Goal: Task Accomplishment & Management: Use online tool/utility

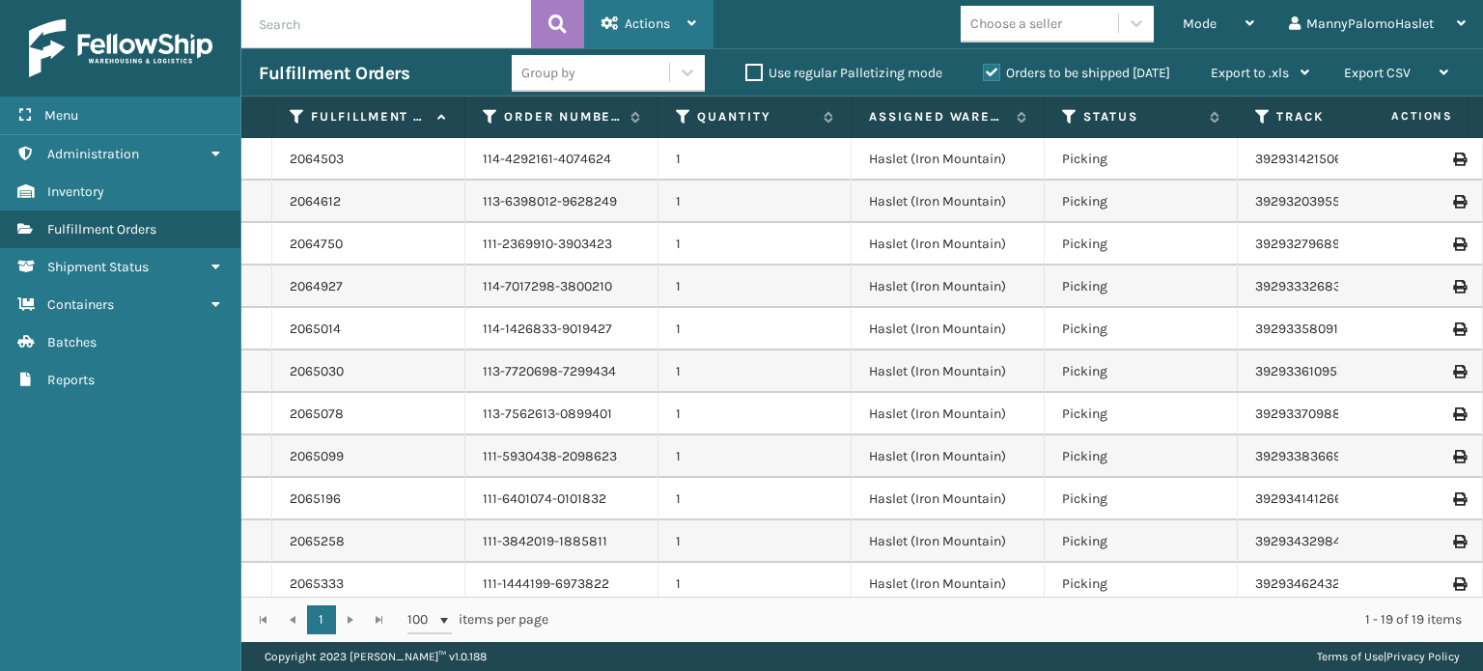
click at [626, 16] on span "Actions" at bounding box center [647, 23] width 45 height 16
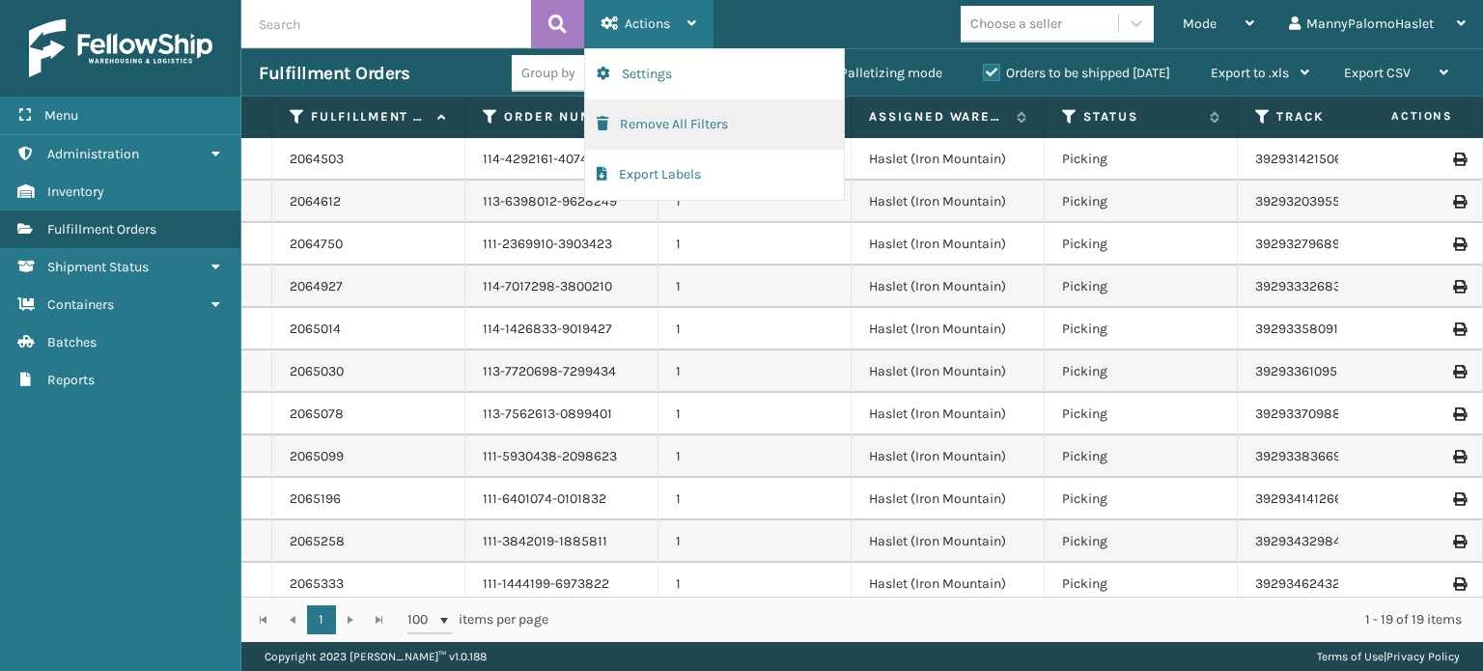
drag, startPoint x: 687, startPoint y: 129, endPoint x: 660, endPoint y: 119, distance: 29.0
click at [660, 119] on button "Remove All Filters" at bounding box center [714, 124] width 259 height 50
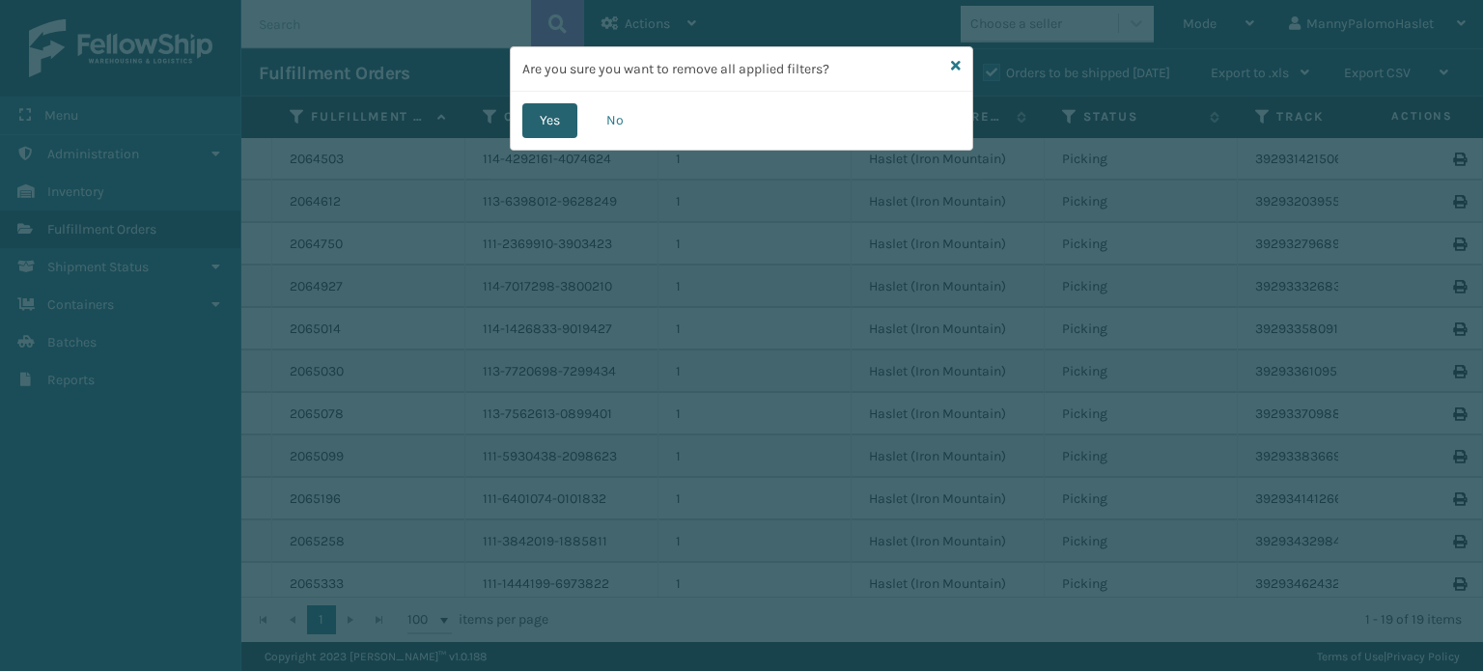
click at [561, 120] on button "Yes" at bounding box center [549, 120] width 55 height 35
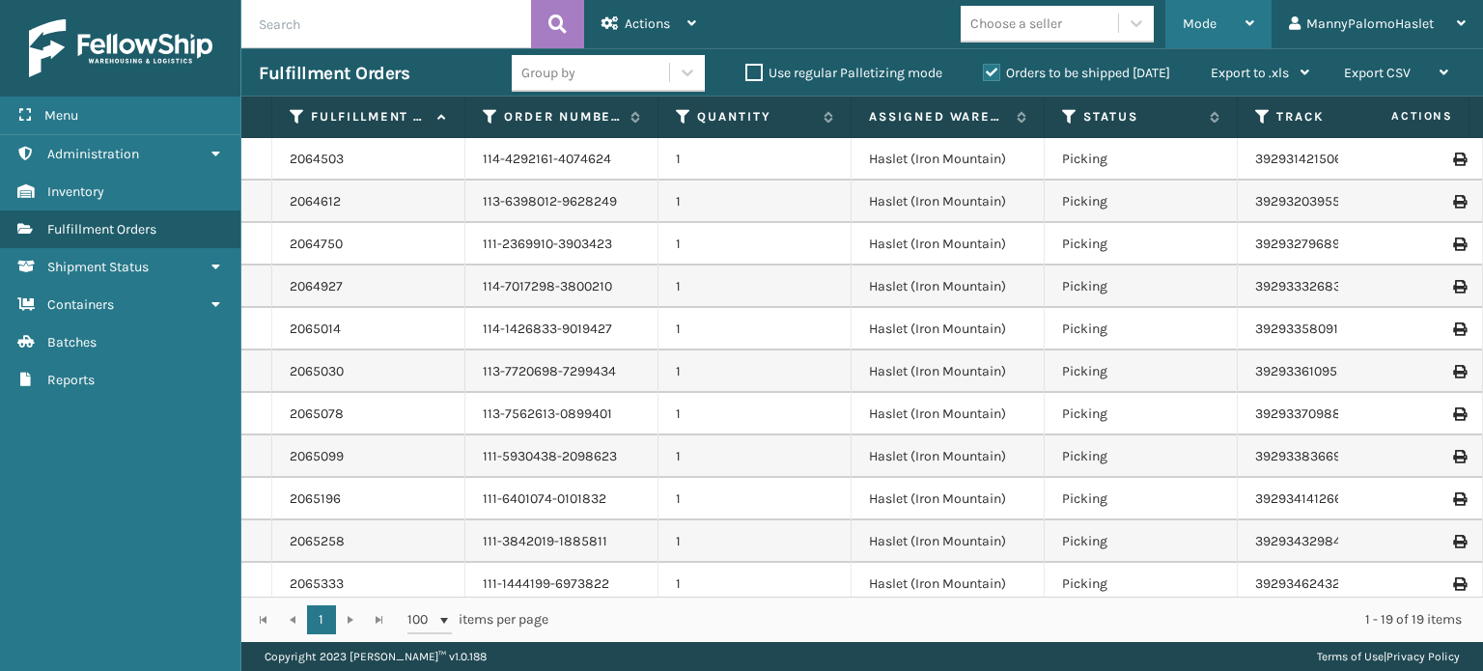
click at [1208, 11] on div "Mode" at bounding box center [1218, 24] width 71 height 48
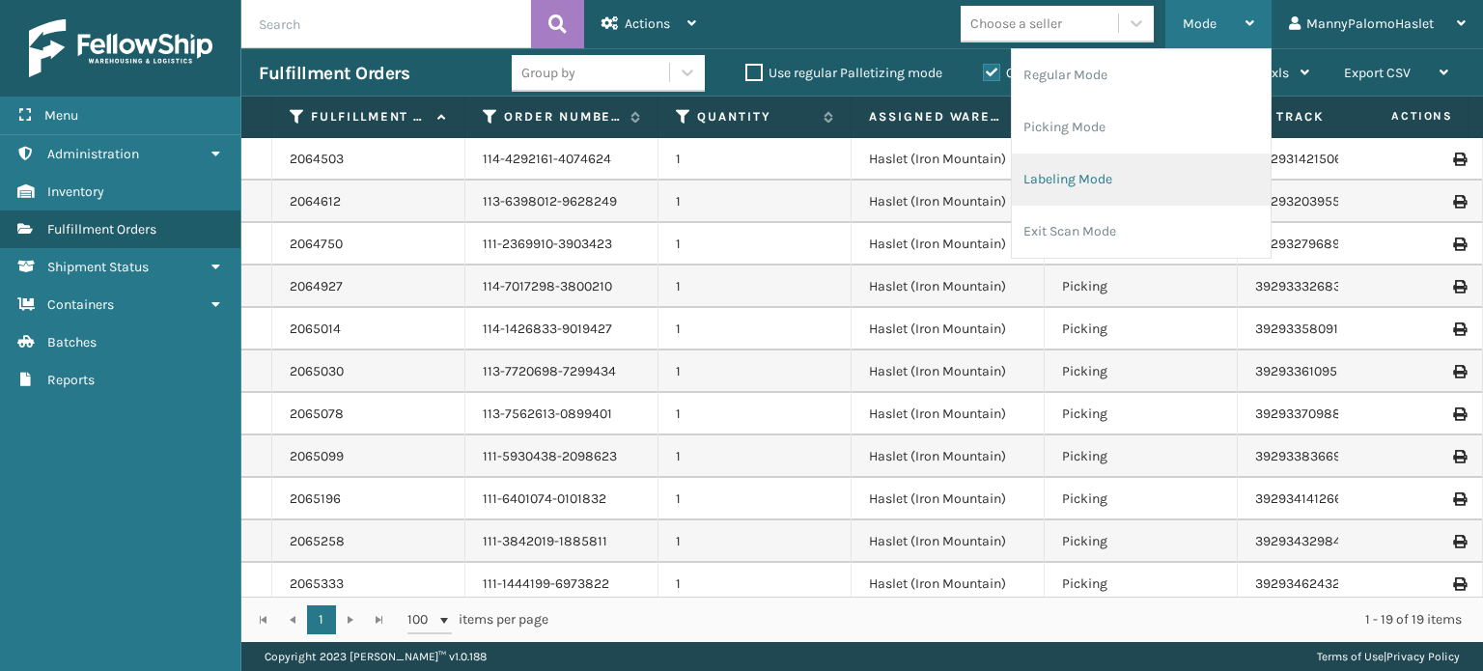
click at [1143, 181] on li "Labeling Mode" at bounding box center [1141, 179] width 259 height 52
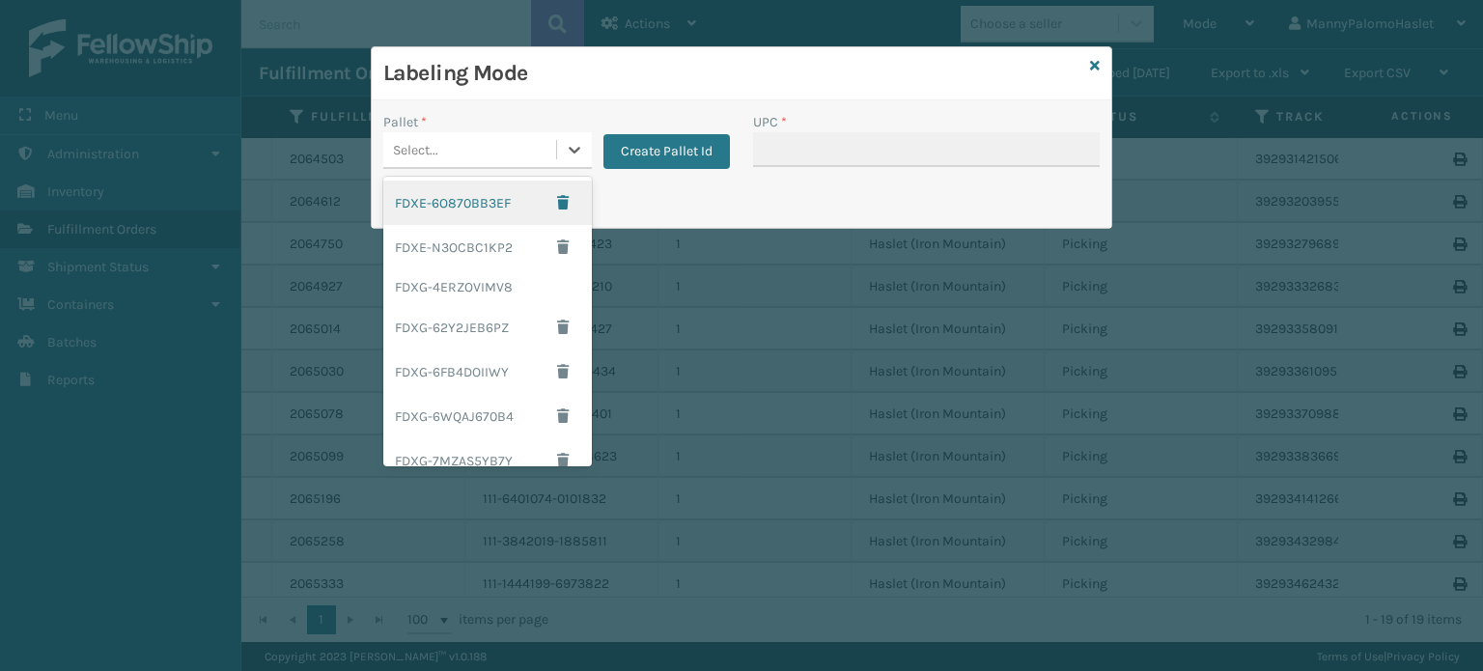
drag, startPoint x: 570, startPoint y: 151, endPoint x: 553, endPoint y: 142, distance: 18.6
click at [553, 142] on div "Select..." at bounding box center [487, 150] width 209 height 37
click at [501, 202] on div "FDXE-6O870BB3EF" at bounding box center [487, 203] width 209 height 44
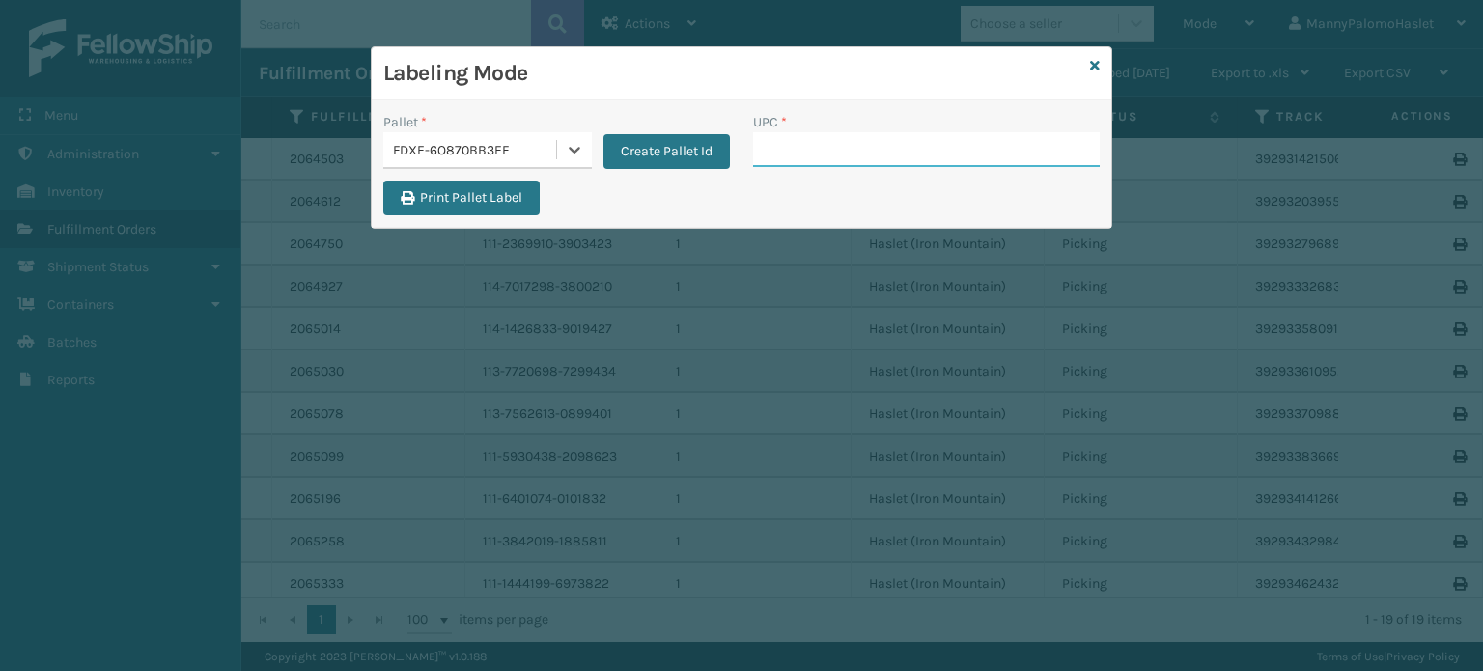
click at [834, 132] on input "UPC *" at bounding box center [926, 149] width 347 height 35
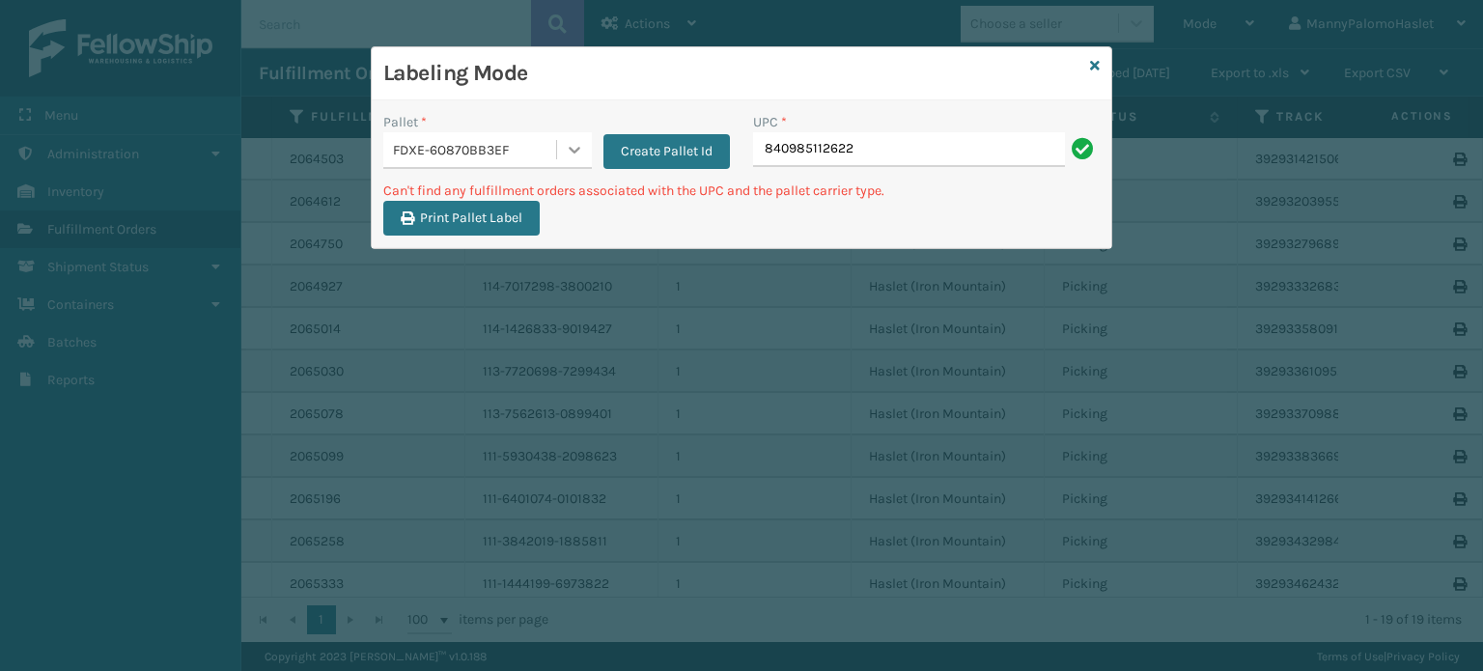
click at [567, 147] on icon at bounding box center [574, 149] width 19 height 19
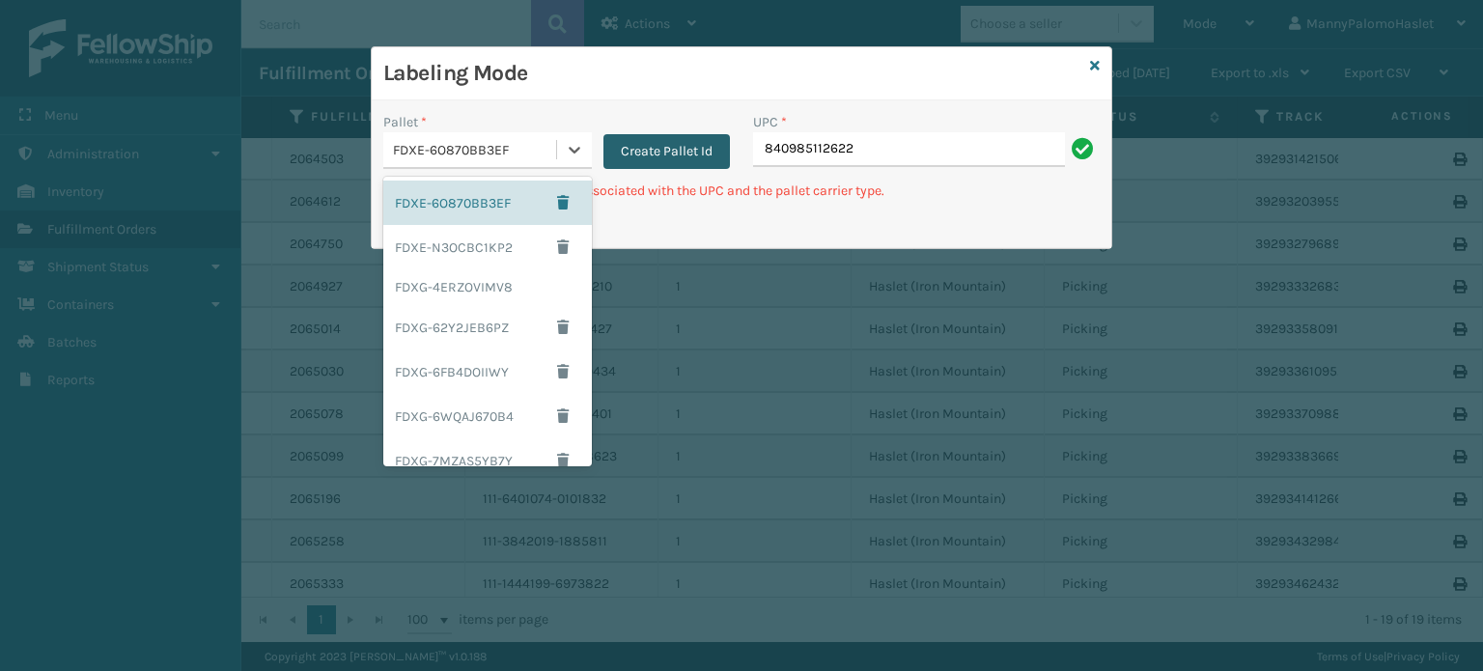
click at [678, 156] on button "Create Pallet Id" at bounding box center [666, 151] width 126 height 35
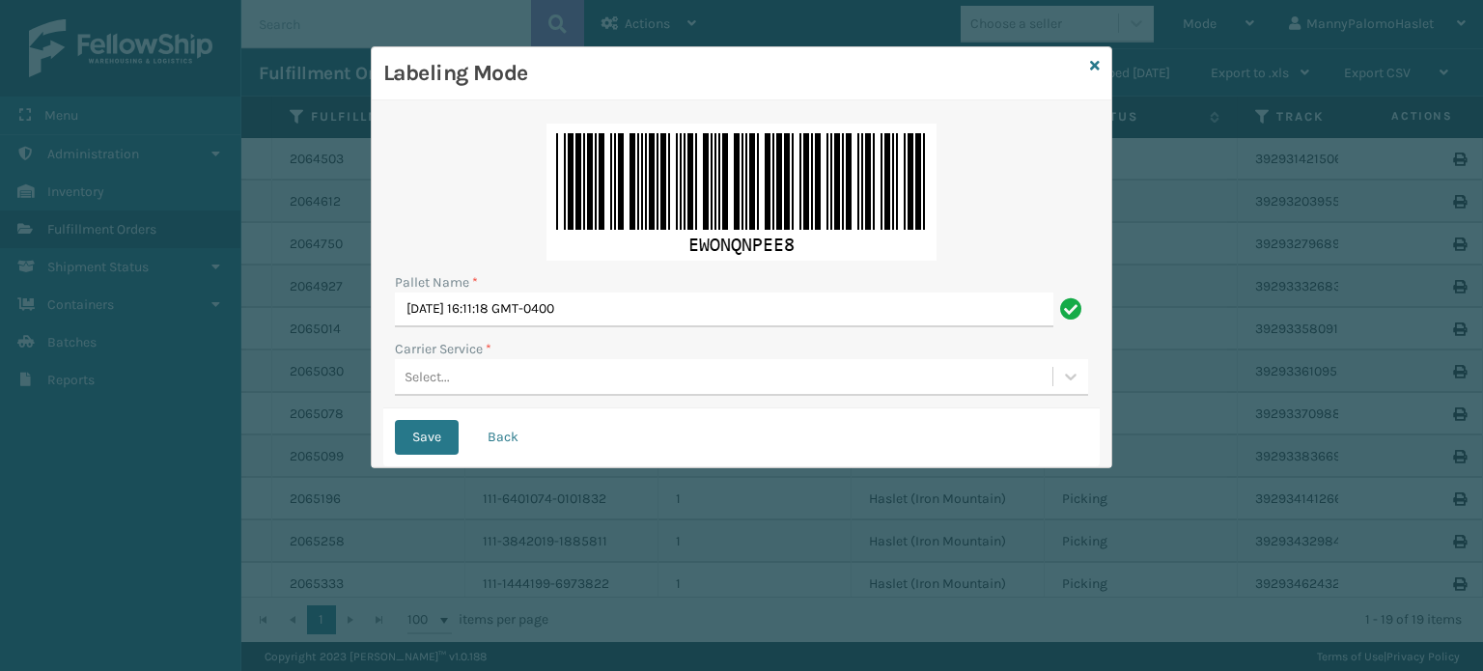
click at [602, 385] on div "Select..." at bounding box center [723, 377] width 657 height 32
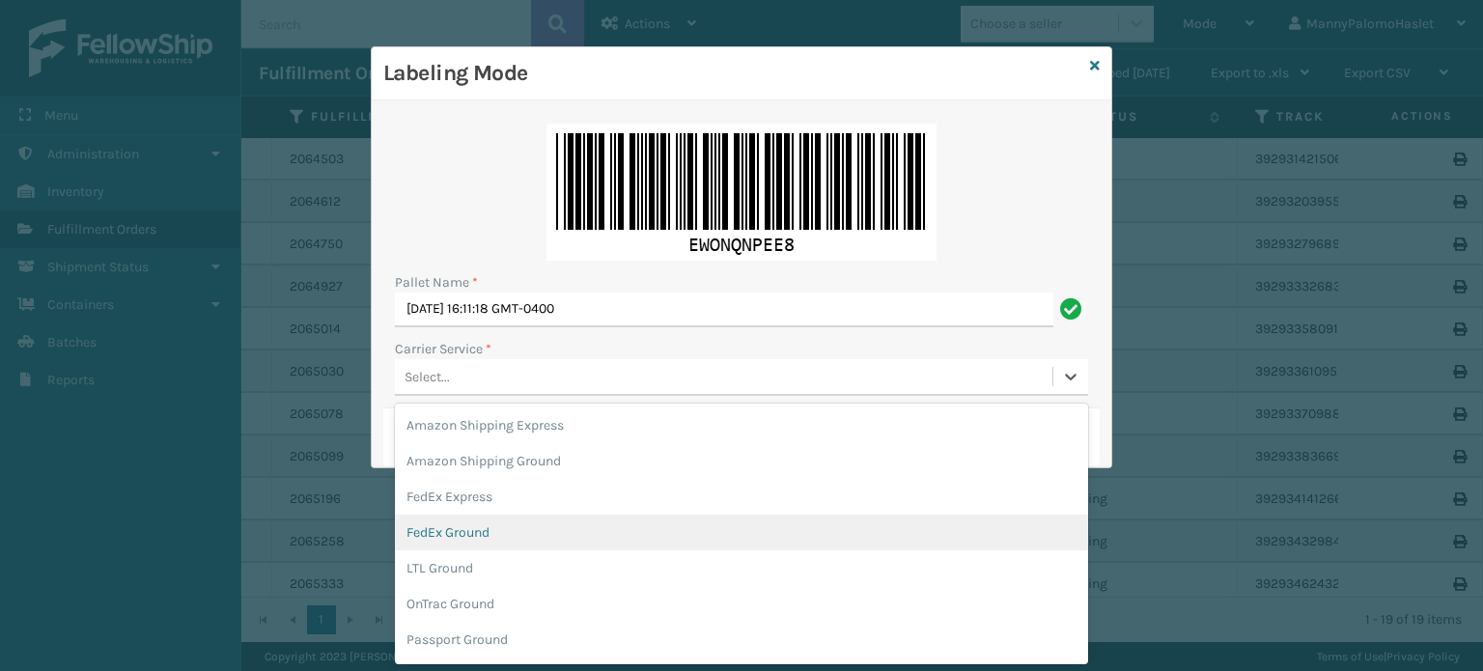
click at [581, 540] on div "FedEx Ground" at bounding box center [741, 533] width 693 height 36
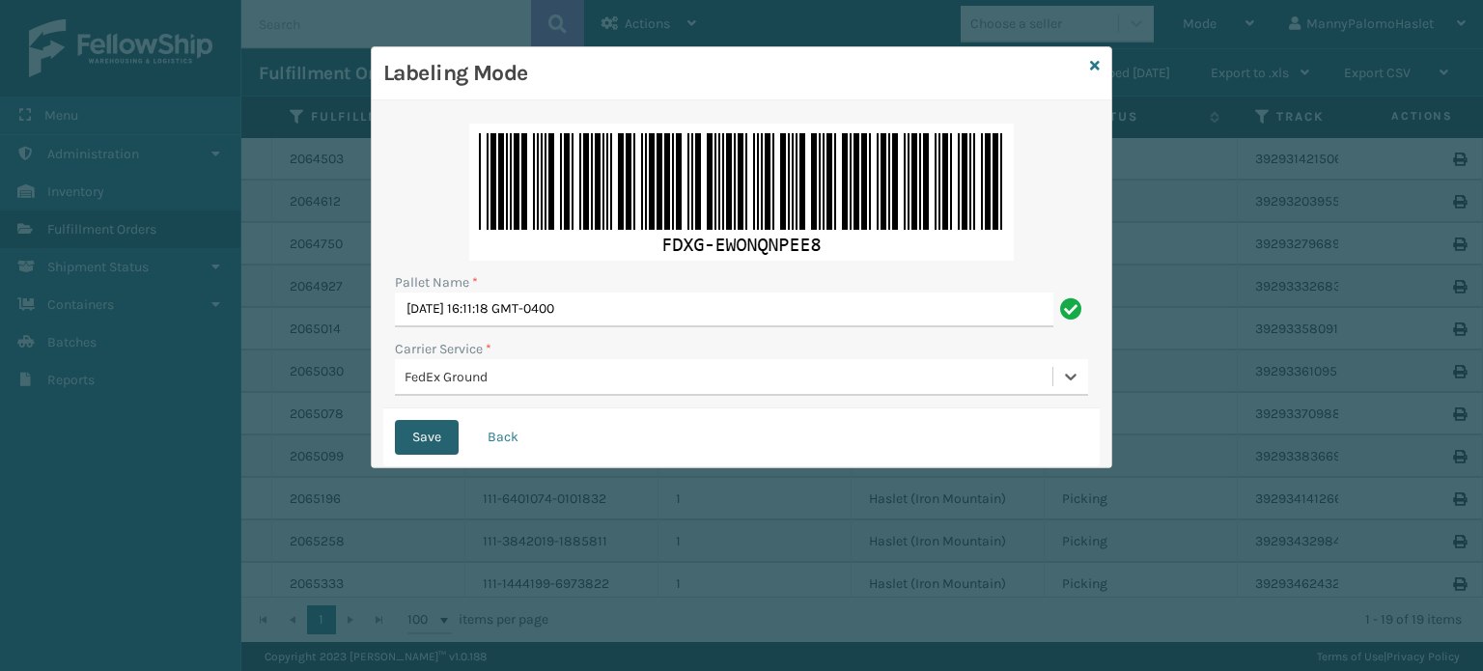
click at [423, 445] on button "Save" at bounding box center [427, 437] width 64 height 35
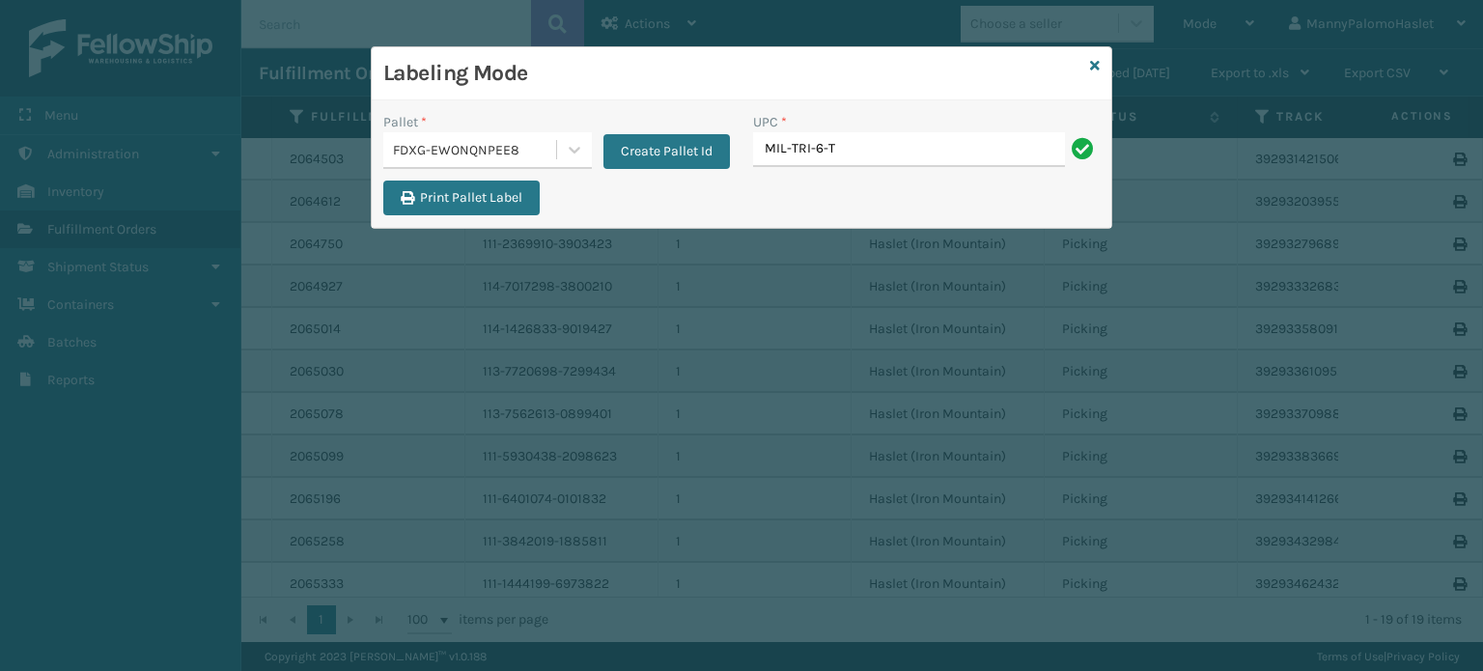
type input "MIL-TRI-6-T"
type input "MIl-TRI-6-T"
type input "8409851"
type input "M"
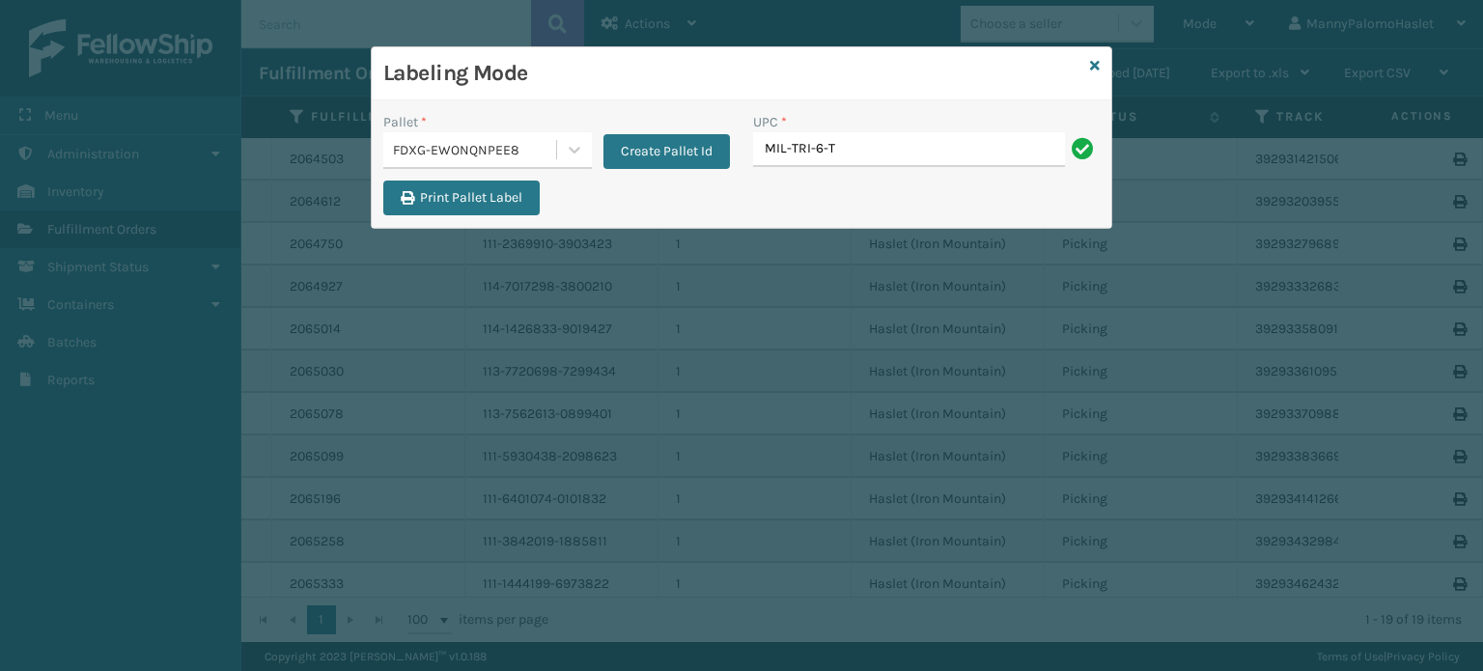
type input "MIL-TRI-6-T"
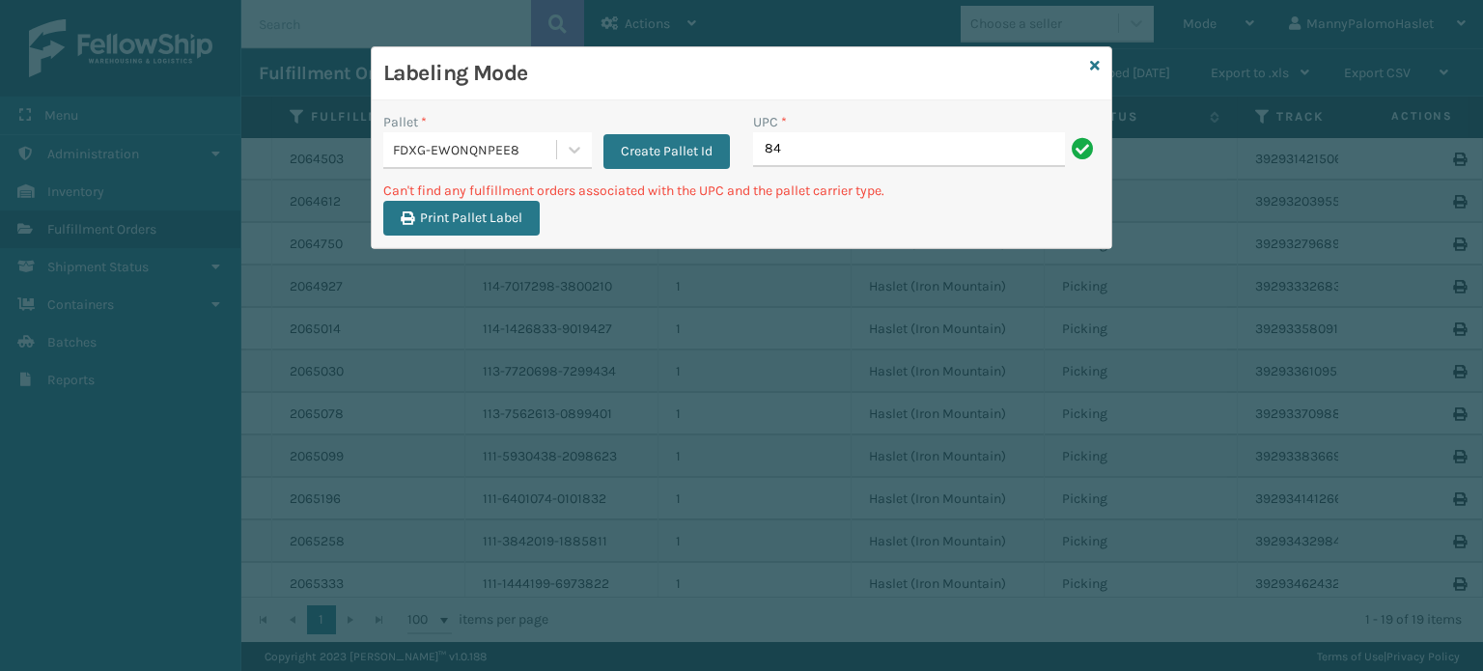
type input "8"
type input "MIL-HK612-6"
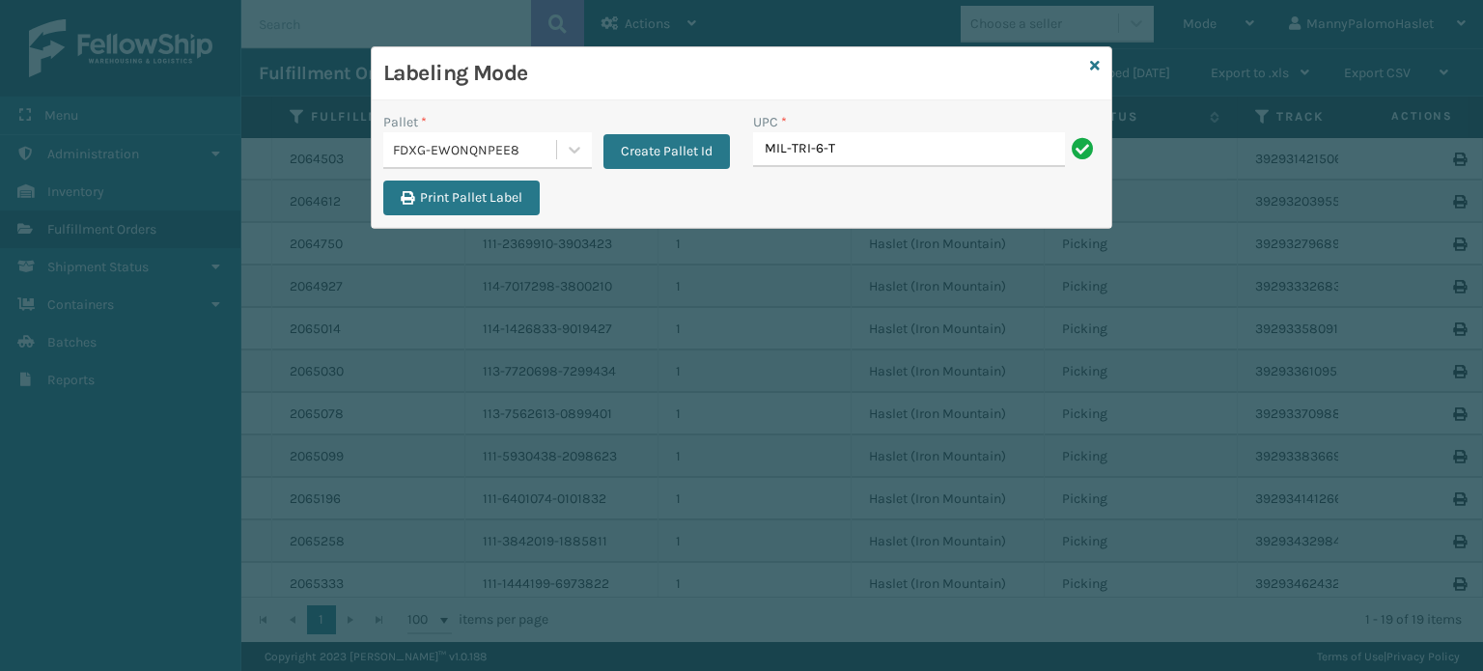
type input "MIL-TRI-6-T"
type input "Mil-TRI-6-T"
type input "MIL-HK612-6"
type input "MIL-TRI-6-T"
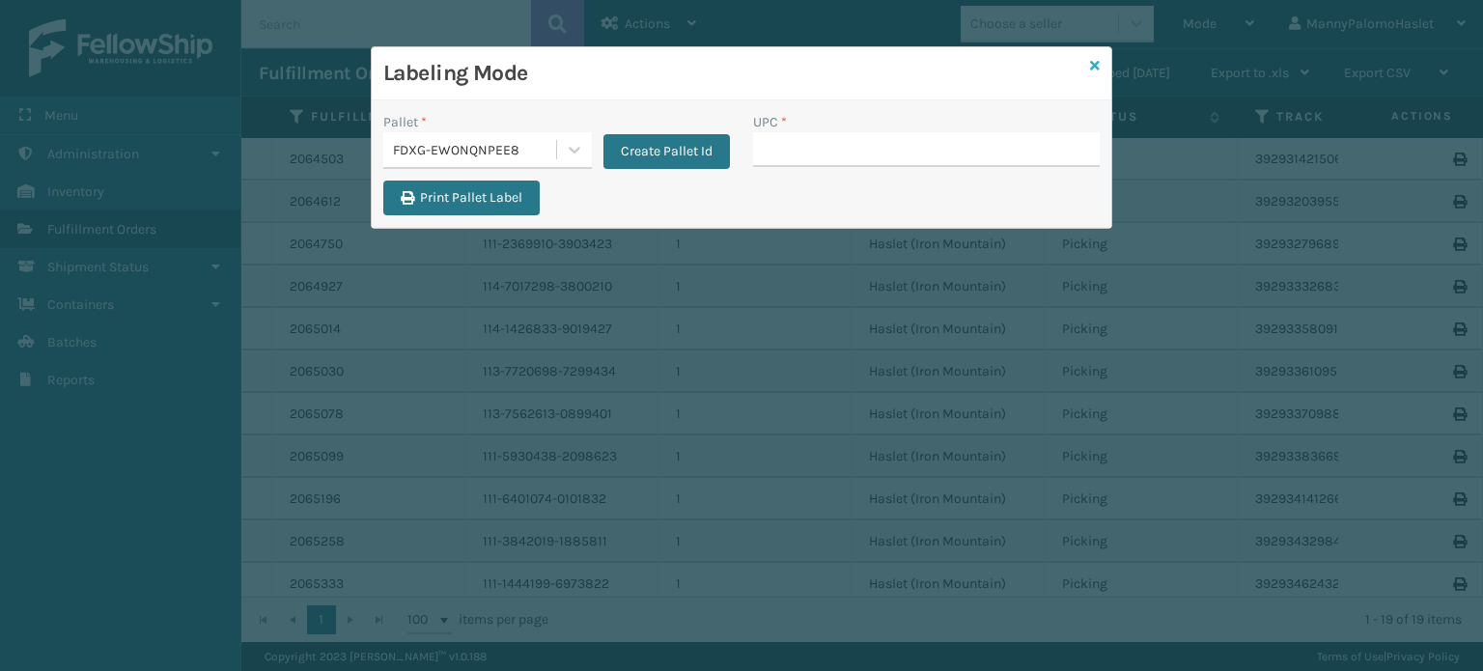
click at [1096, 67] on icon at bounding box center [1095, 66] width 10 height 14
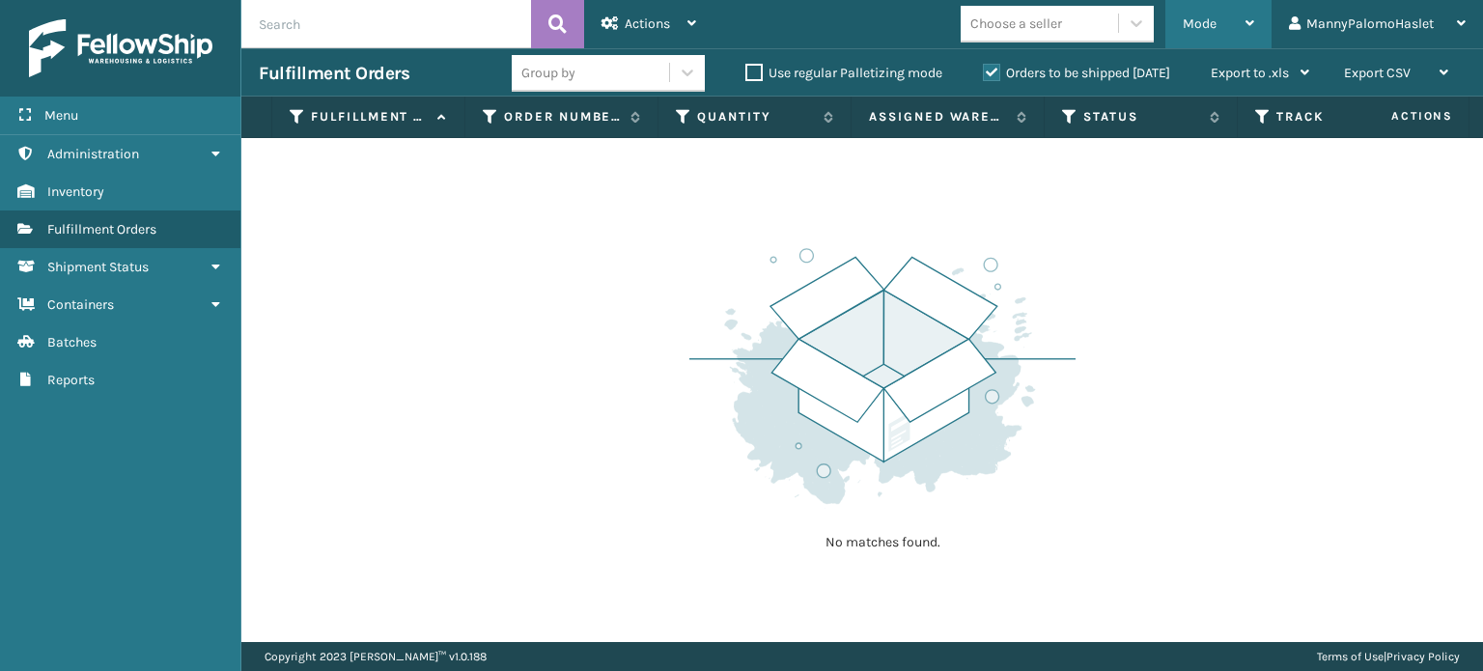
click at [1236, 19] on div "Mode" at bounding box center [1218, 24] width 71 height 48
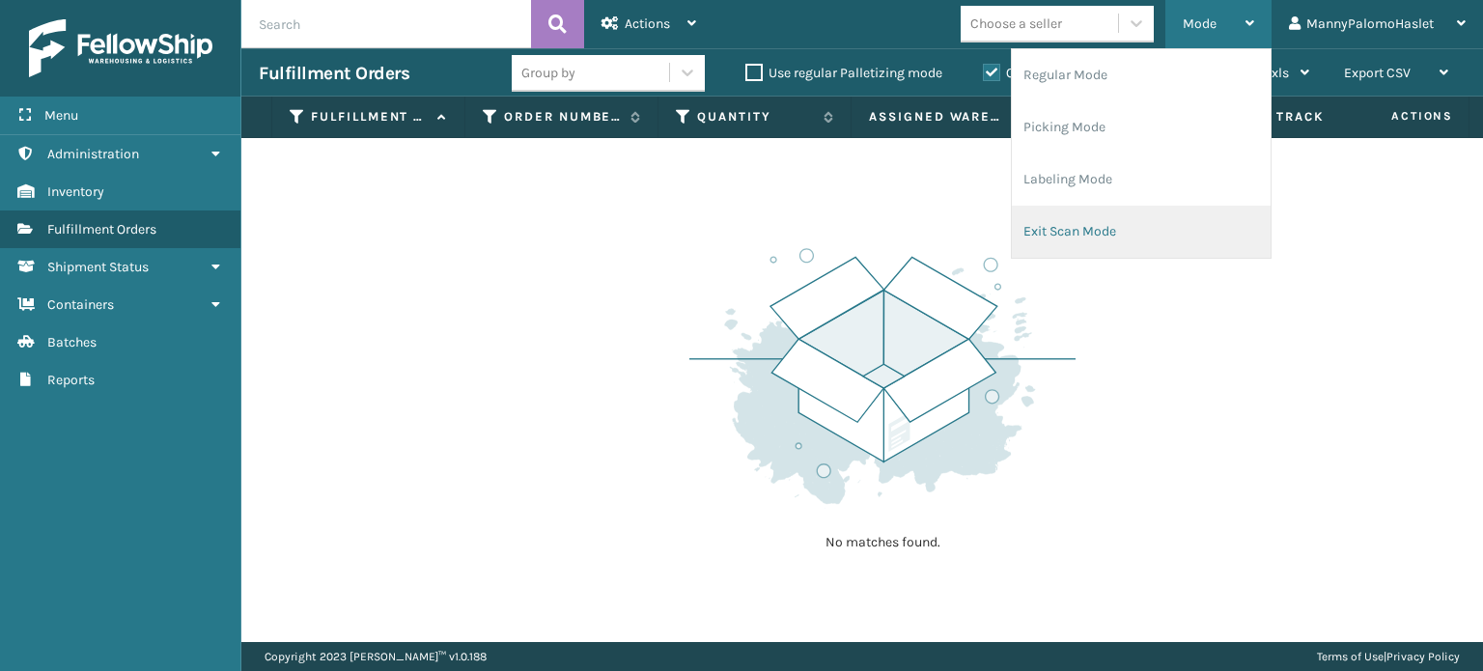
click at [1162, 221] on li "Exit Scan Mode" at bounding box center [1141, 232] width 259 height 52
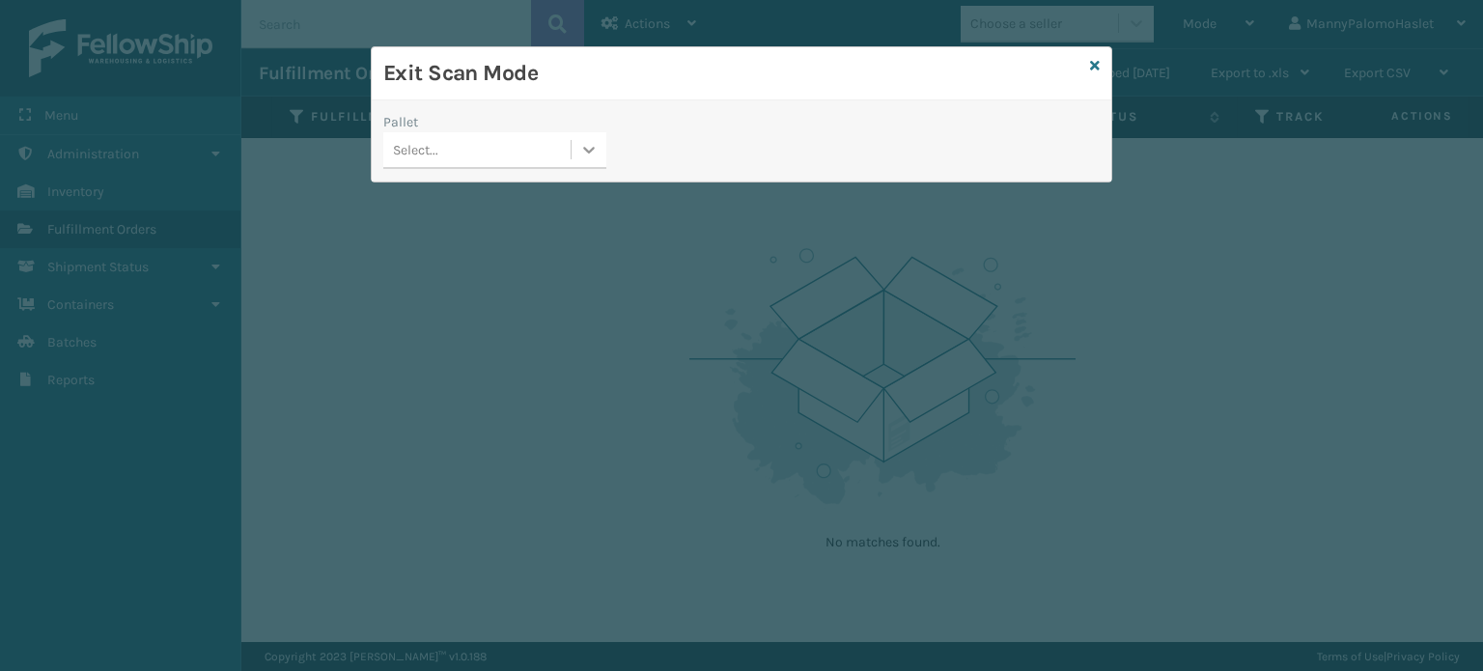
click at [578, 159] on div at bounding box center [588, 149] width 35 height 35
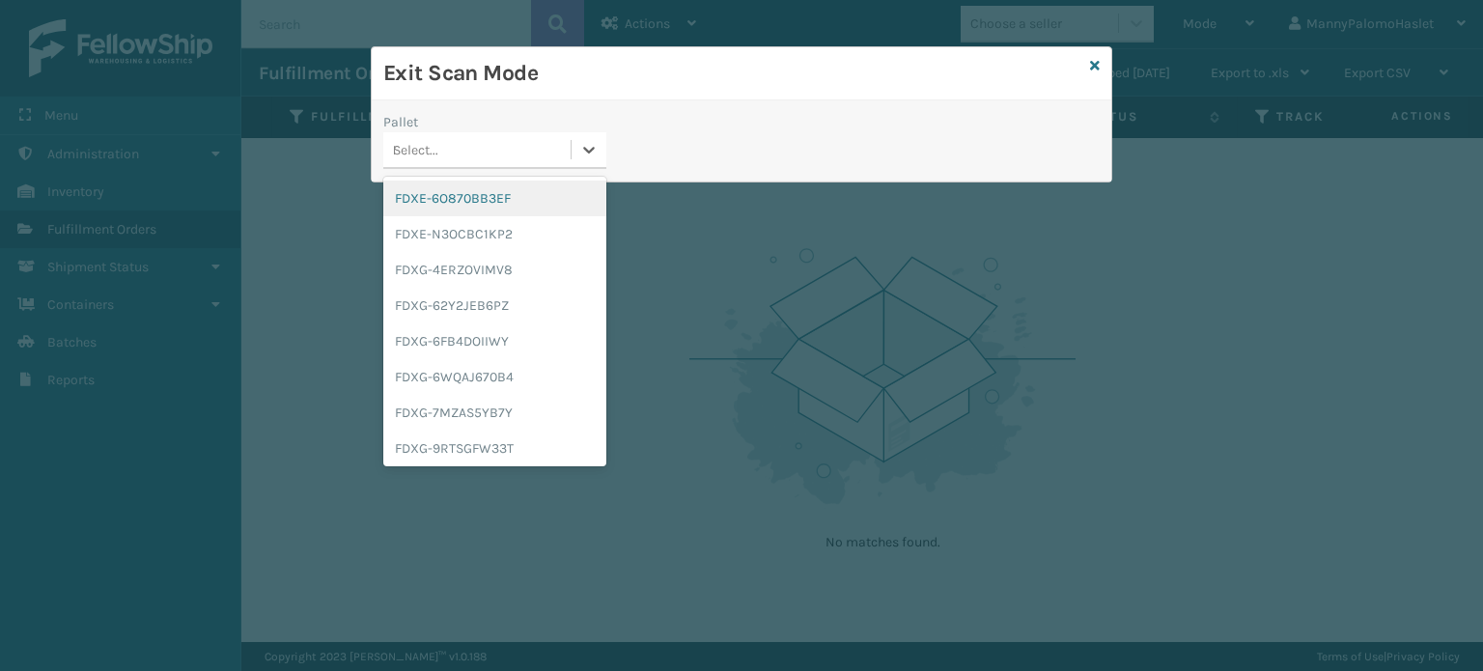
type input "FDXG-EW"
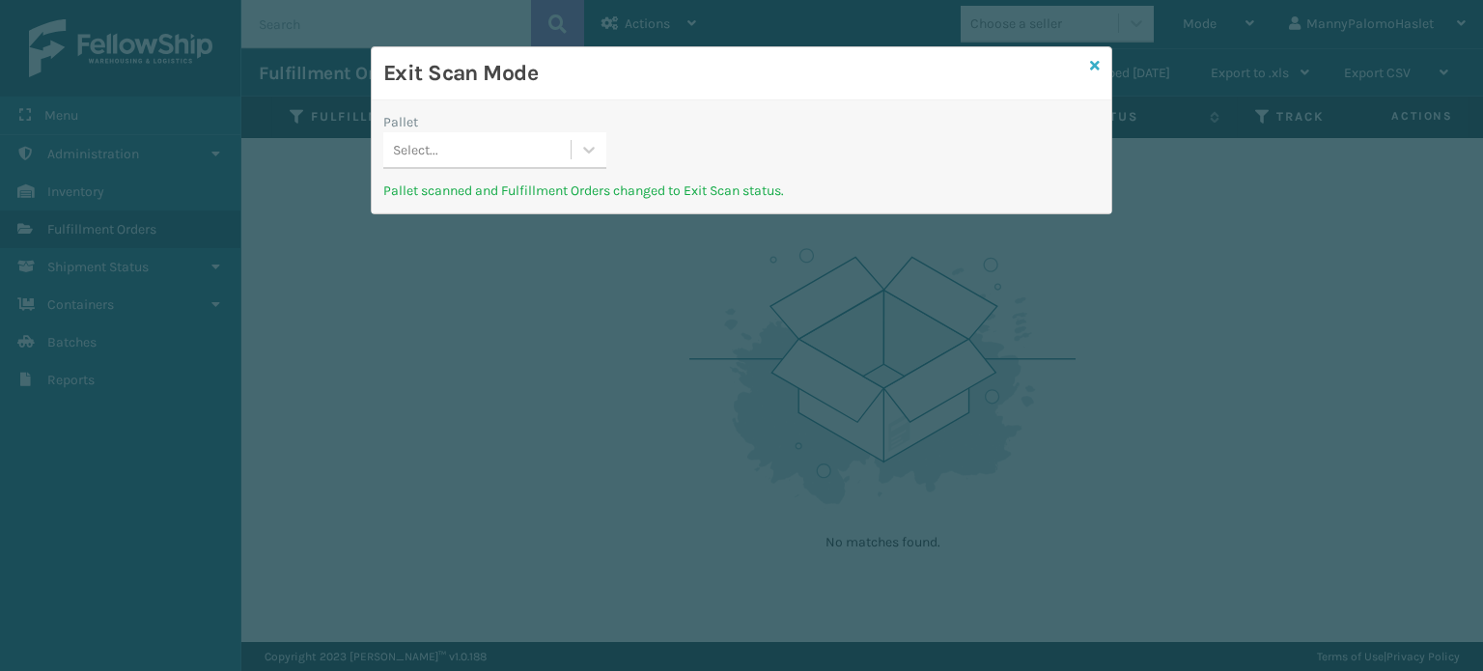
click at [1094, 68] on icon at bounding box center [1095, 66] width 10 height 14
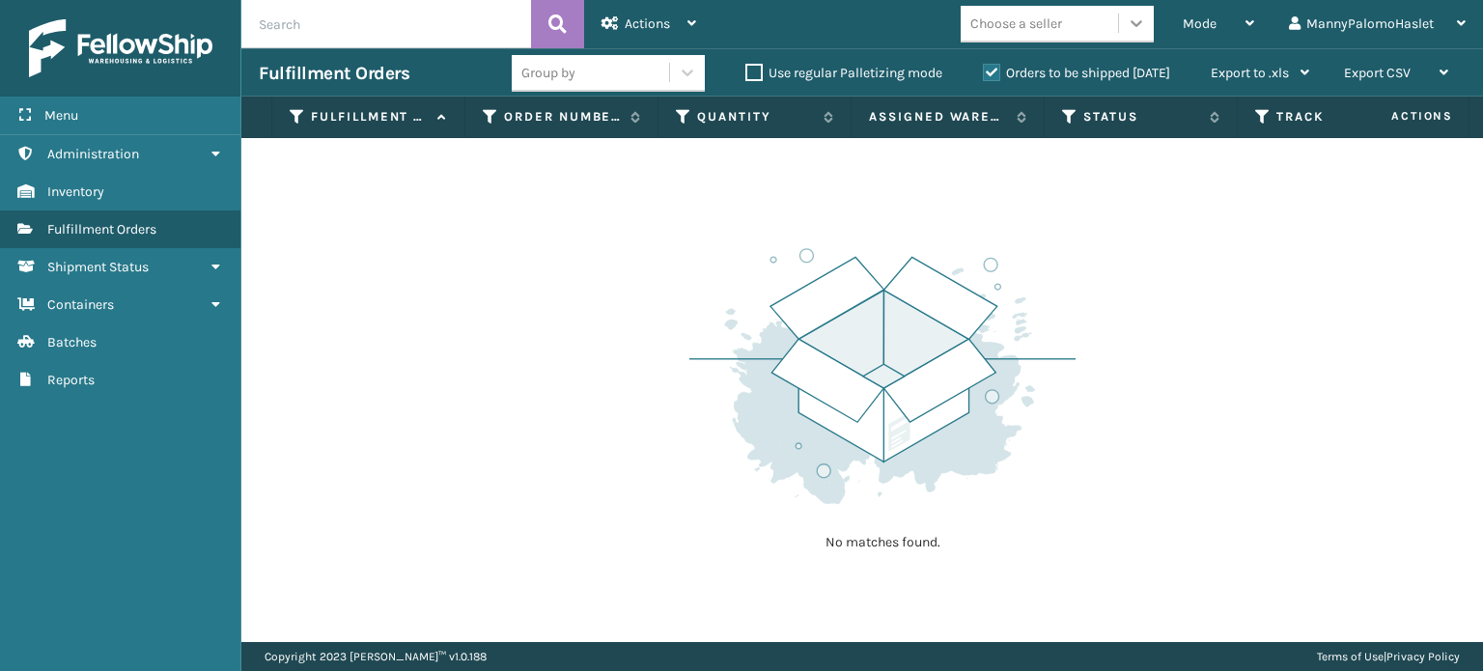
click at [1135, 24] on icon at bounding box center [1136, 23] width 12 height 7
click at [151, 119] on div "Menu" at bounding box center [120, 116] width 240 height 39
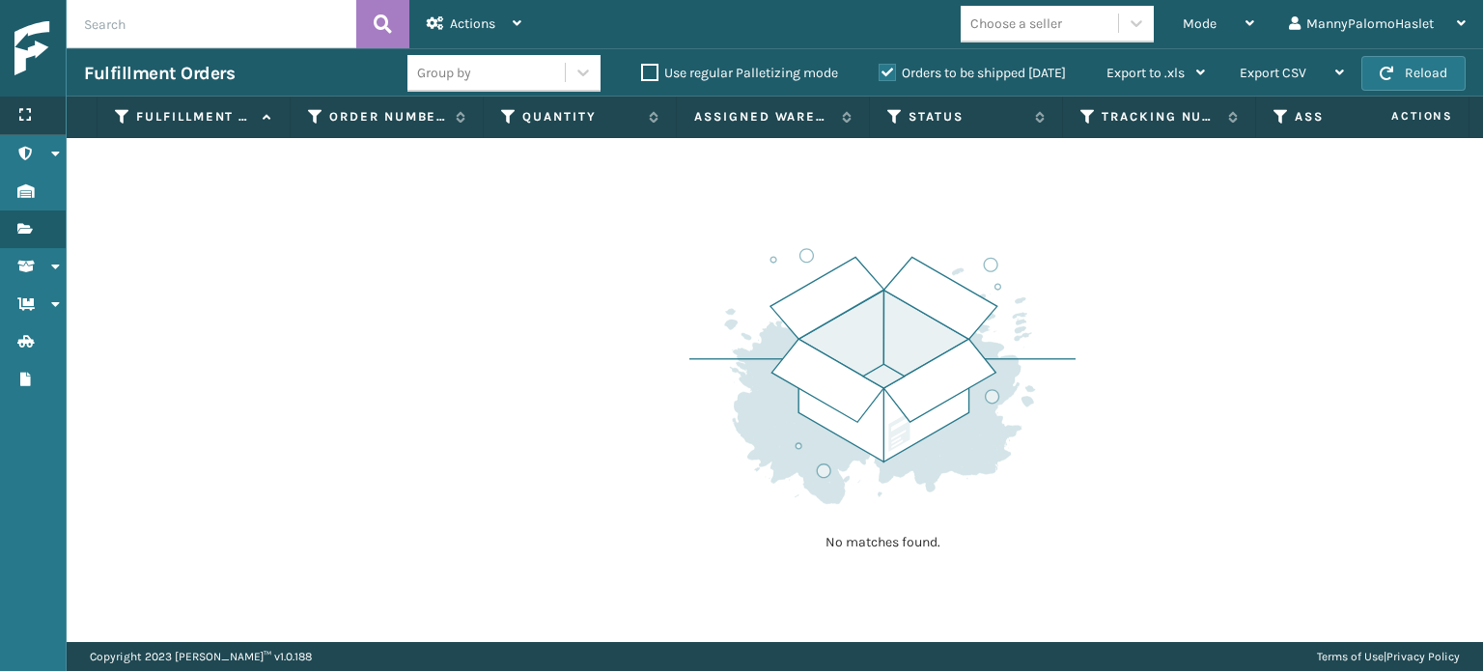
click at [24, 123] on div "Menu" at bounding box center [33, 116] width 66 height 39
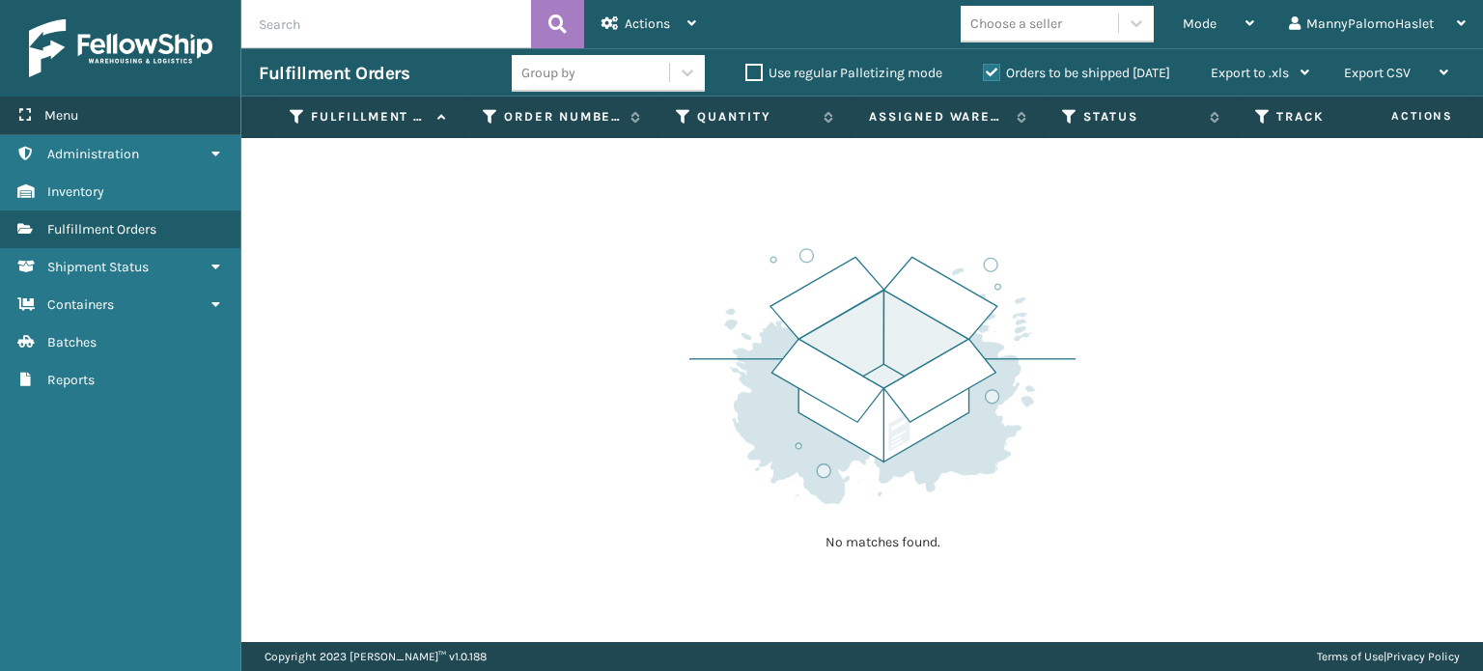
click at [158, 115] on div "Menu" at bounding box center [120, 116] width 240 height 39
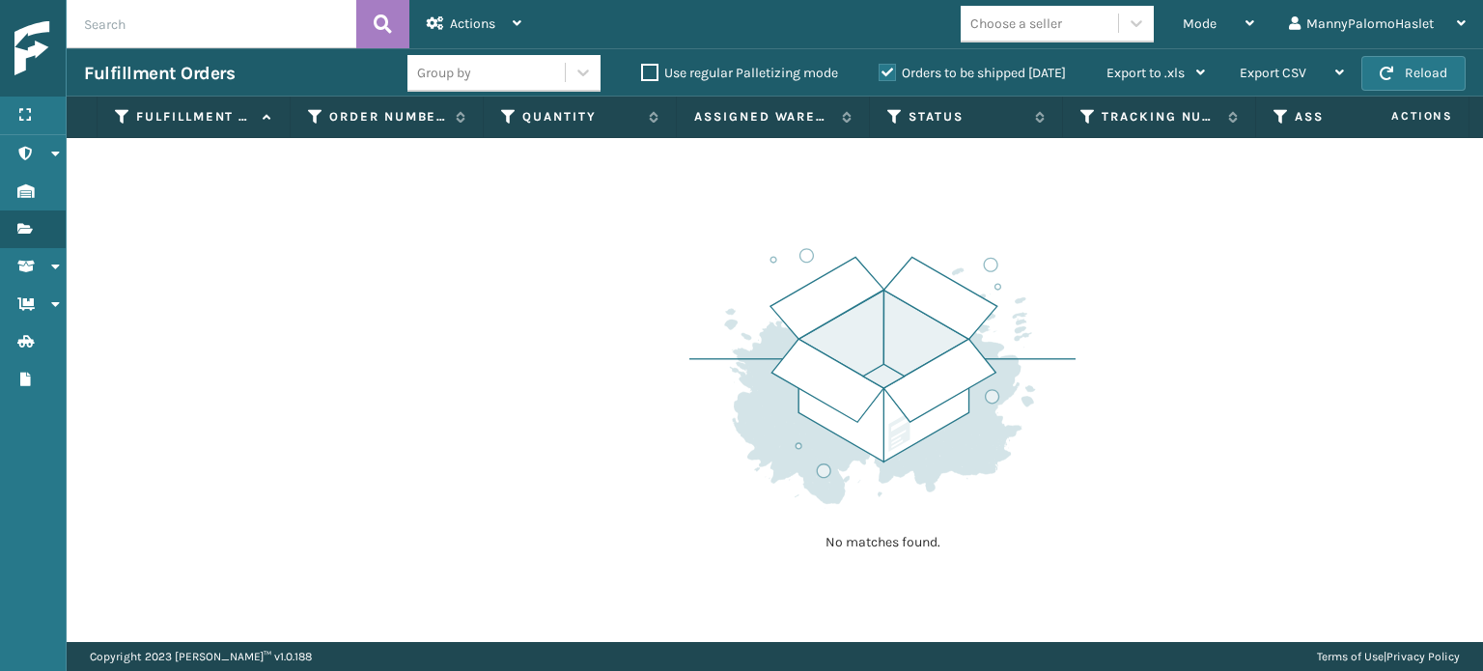
click at [880, 68] on label "Orders to be shipped [DATE]" at bounding box center [971, 73] width 187 height 16
click at [879, 68] on input "Orders to be shipped [DATE]" at bounding box center [878, 68] width 1 height 13
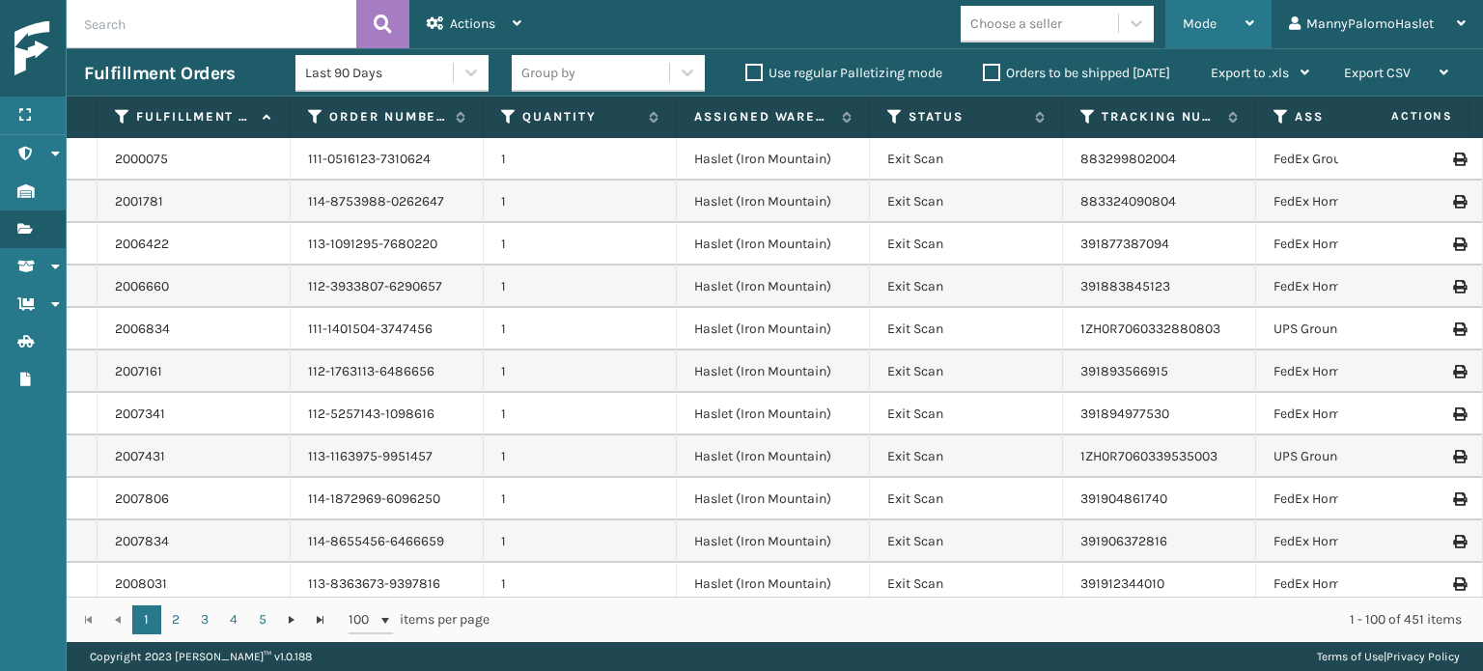
click at [1225, 32] on div "Mode" at bounding box center [1218, 24] width 71 height 48
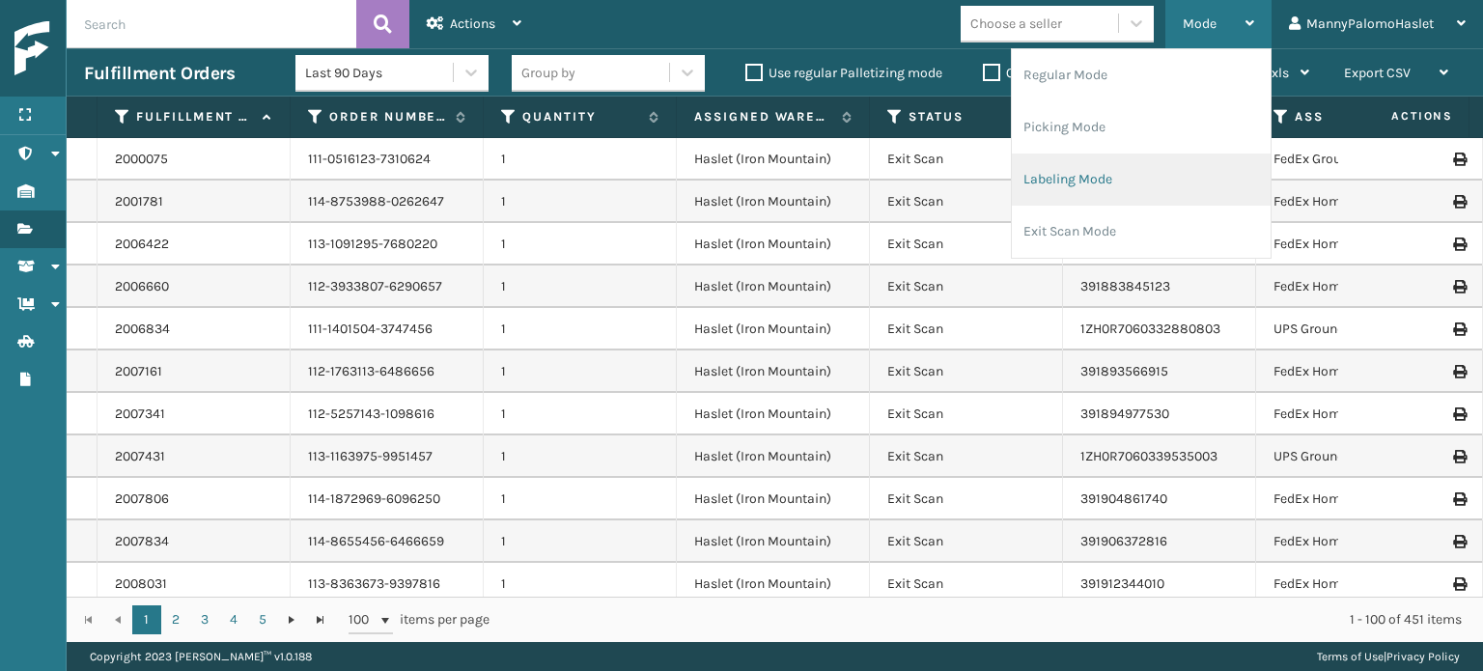
click at [1124, 180] on li "Labeling Mode" at bounding box center [1141, 179] width 259 height 52
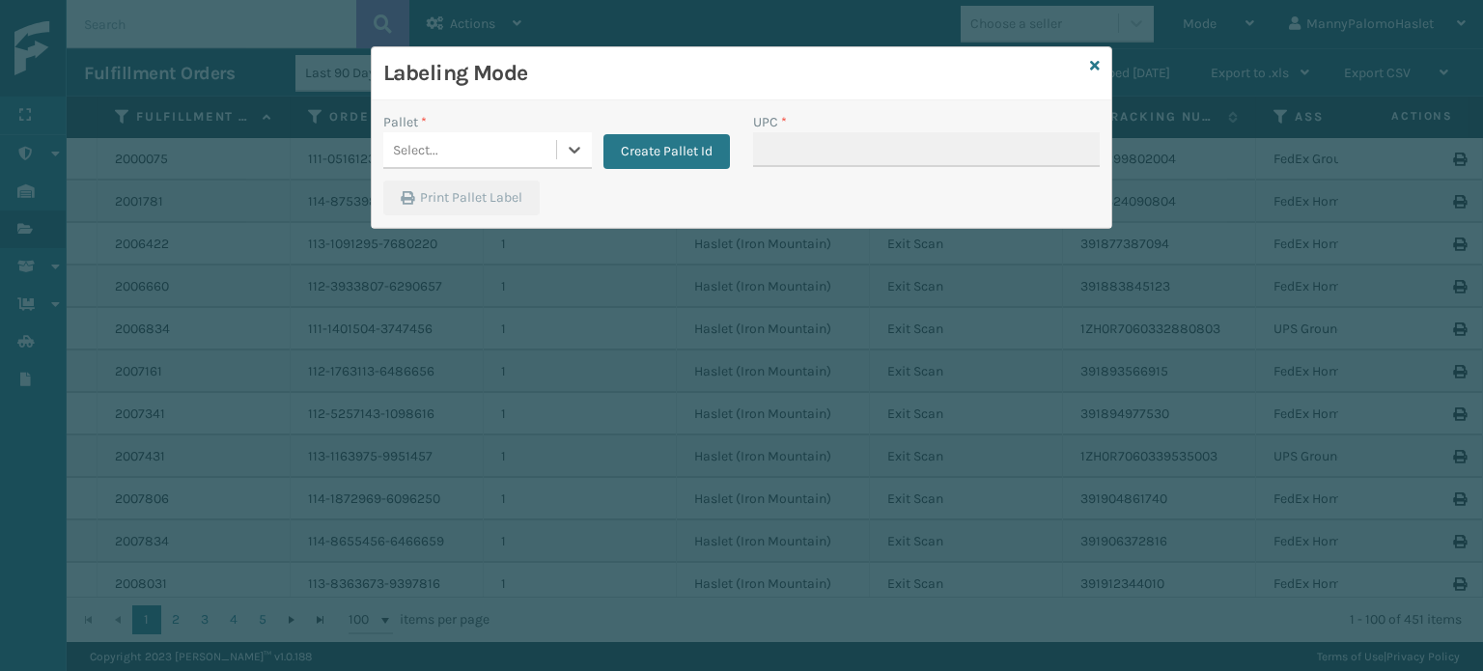
click at [1100, 76] on div "Labeling Mode" at bounding box center [741, 73] width 739 height 53
click at [1100, 75] on div "Labeling Mode" at bounding box center [741, 73] width 739 height 53
click at [1094, 61] on icon at bounding box center [1095, 66] width 10 height 14
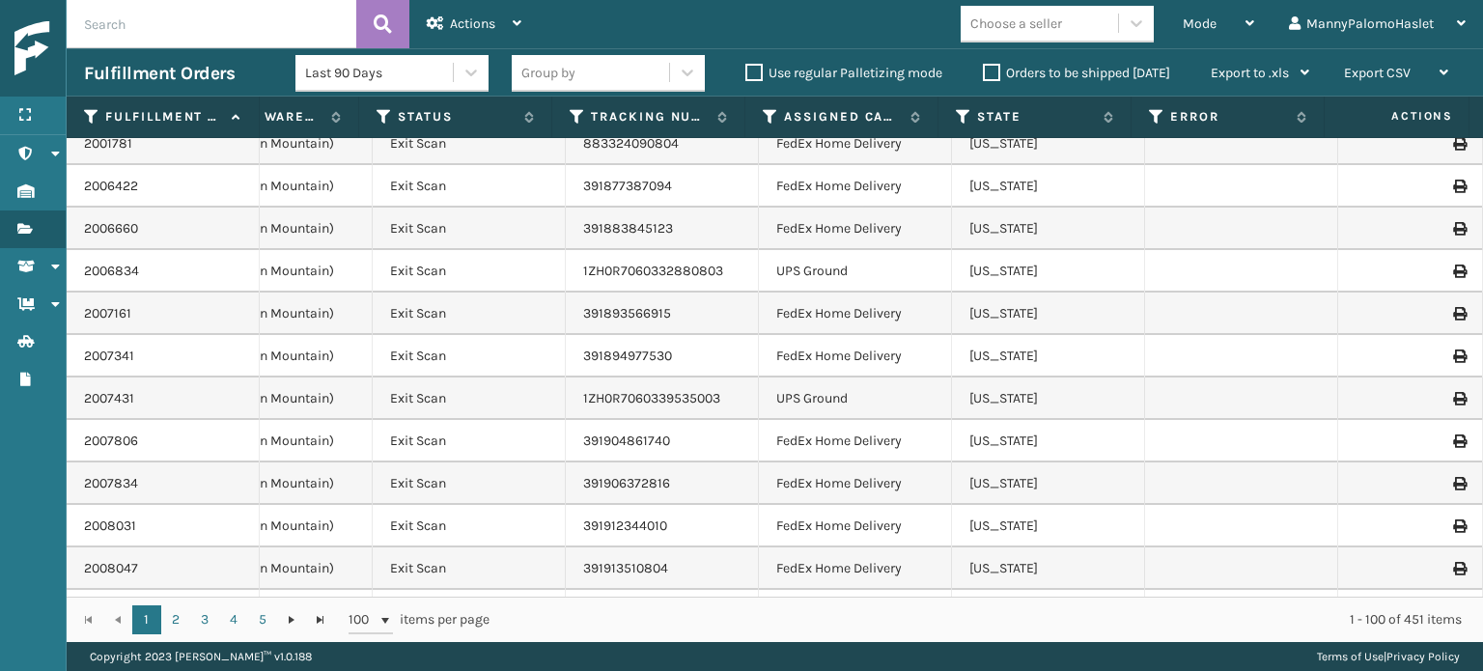
scroll to position [0, 512]
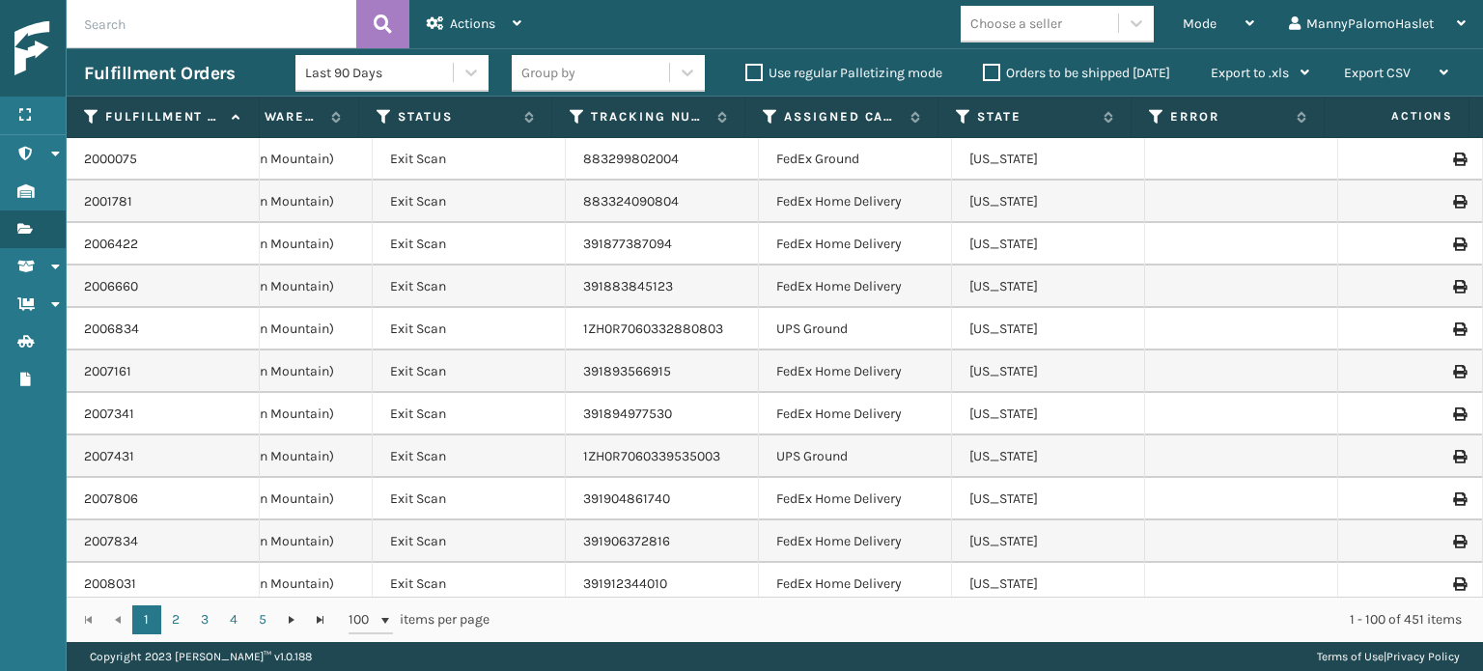
click at [1050, 21] on div "Choose a seller" at bounding box center [1016, 24] width 92 height 20
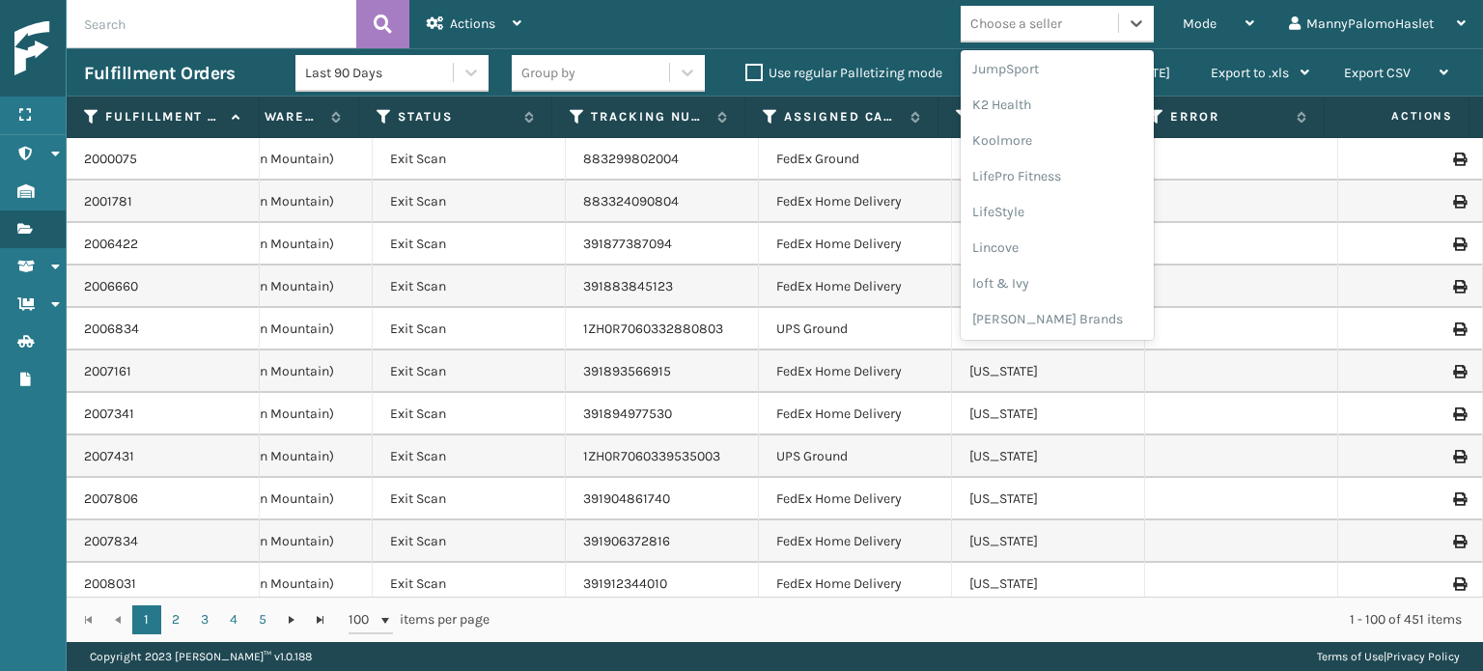
scroll to position [608, 0]
click at [1070, 323] on div "[PERSON_NAME] Brands" at bounding box center [1057, 321] width 193 height 36
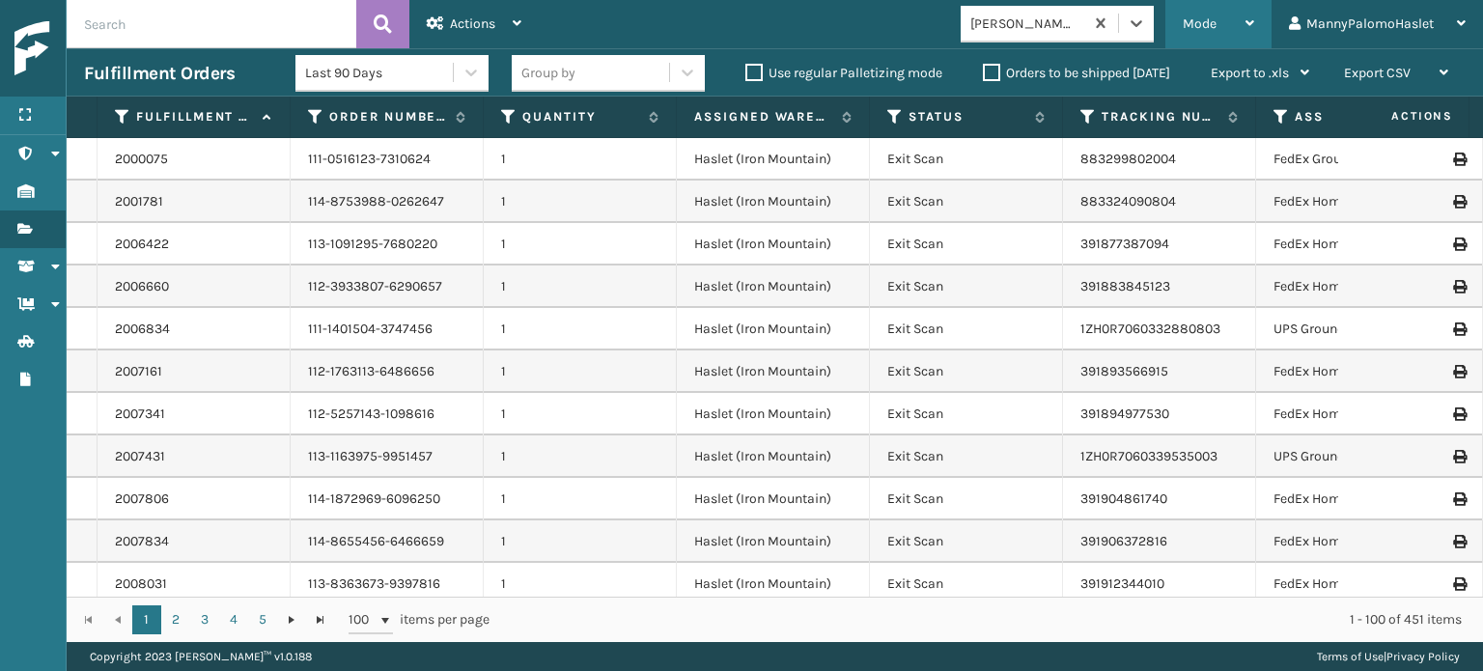
click at [1227, 41] on div "Mode" at bounding box center [1218, 24] width 71 height 48
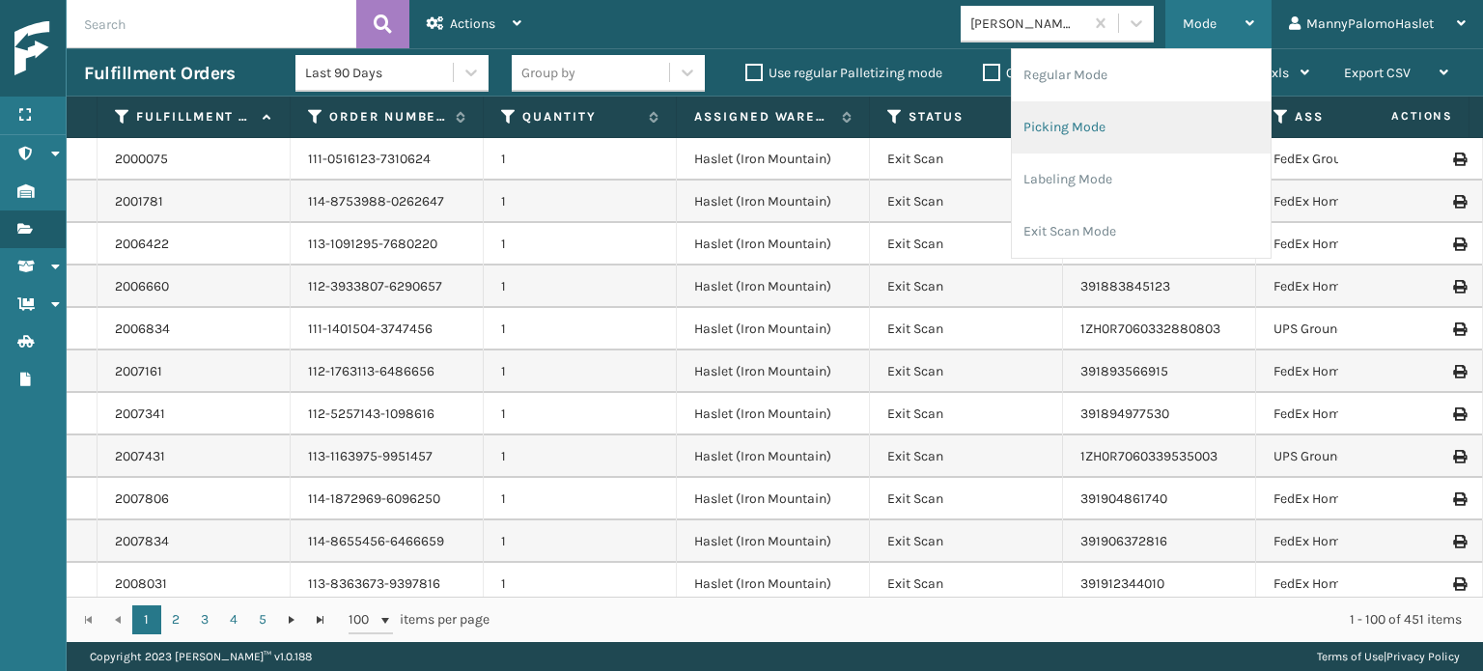
click at [1143, 115] on li "Picking Mode" at bounding box center [1141, 127] width 259 height 52
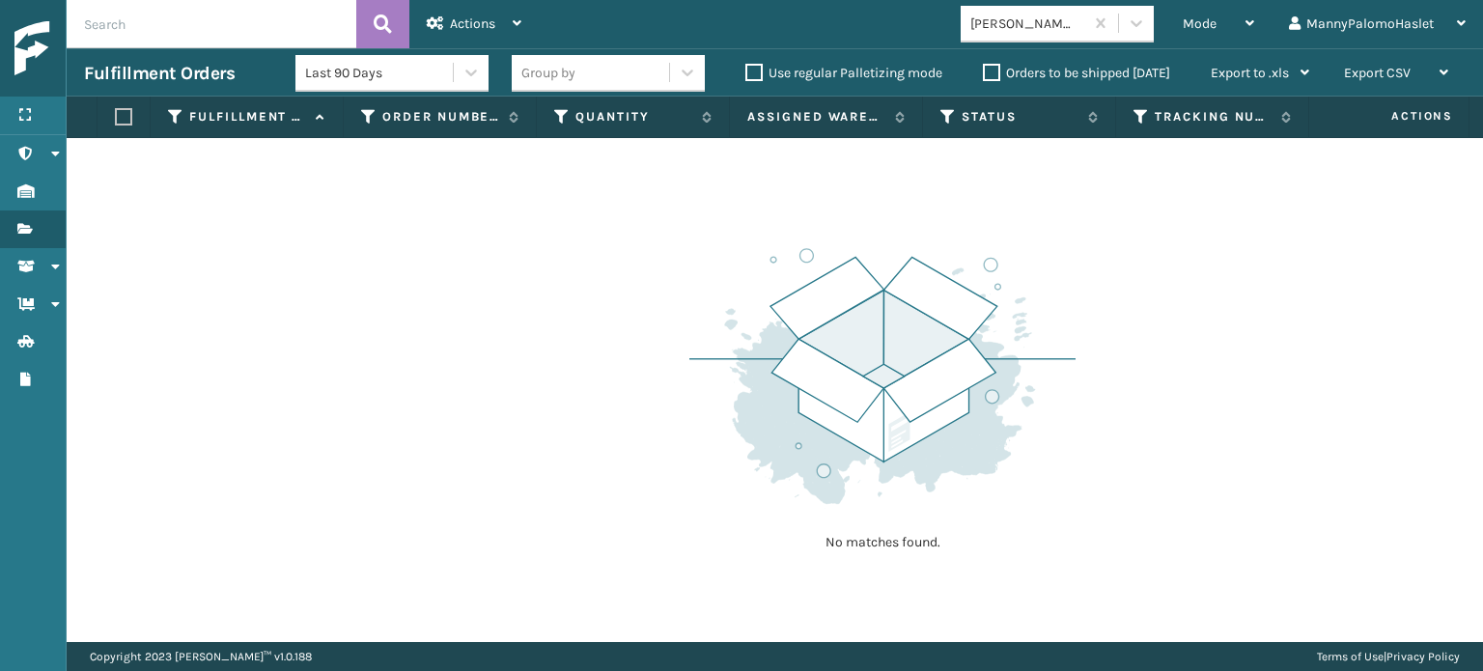
click at [126, 119] on label at bounding box center [121, 116] width 12 height 17
click at [116, 119] on input "checkbox" at bounding box center [115, 117] width 1 height 13
click at [126, 119] on label at bounding box center [121, 116] width 12 height 17
click at [116, 119] on input "checkbox" at bounding box center [115, 117] width 1 height 13
checkbox input "false"
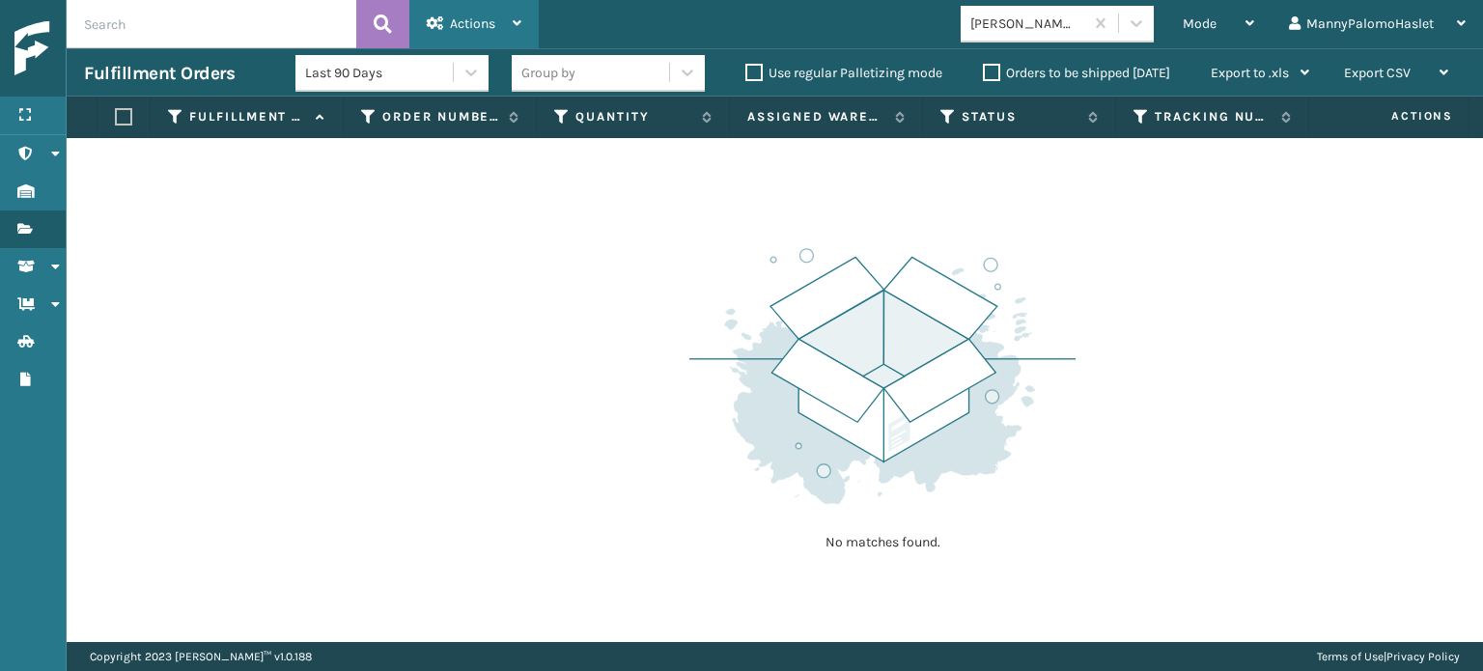
click at [486, 19] on span "Actions" at bounding box center [472, 23] width 45 height 16
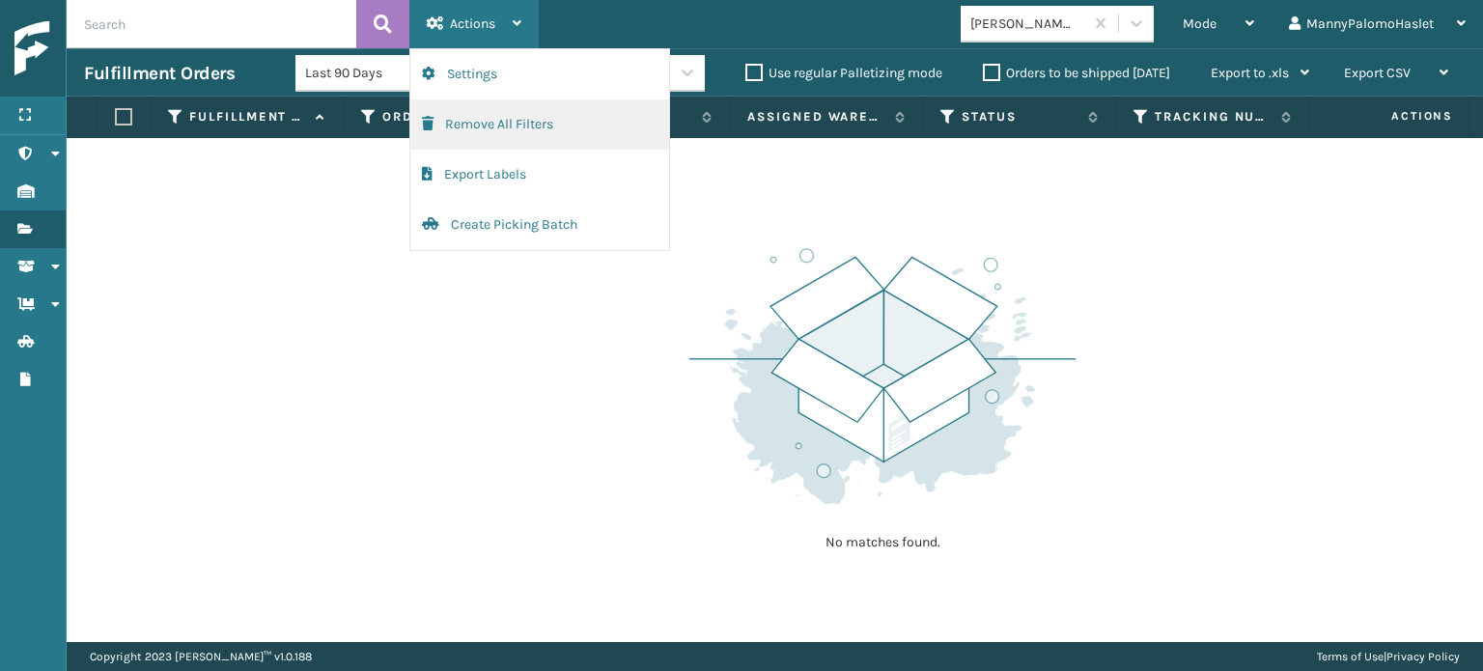
click at [575, 125] on button "Remove All Filters" at bounding box center [539, 124] width 259 height 50
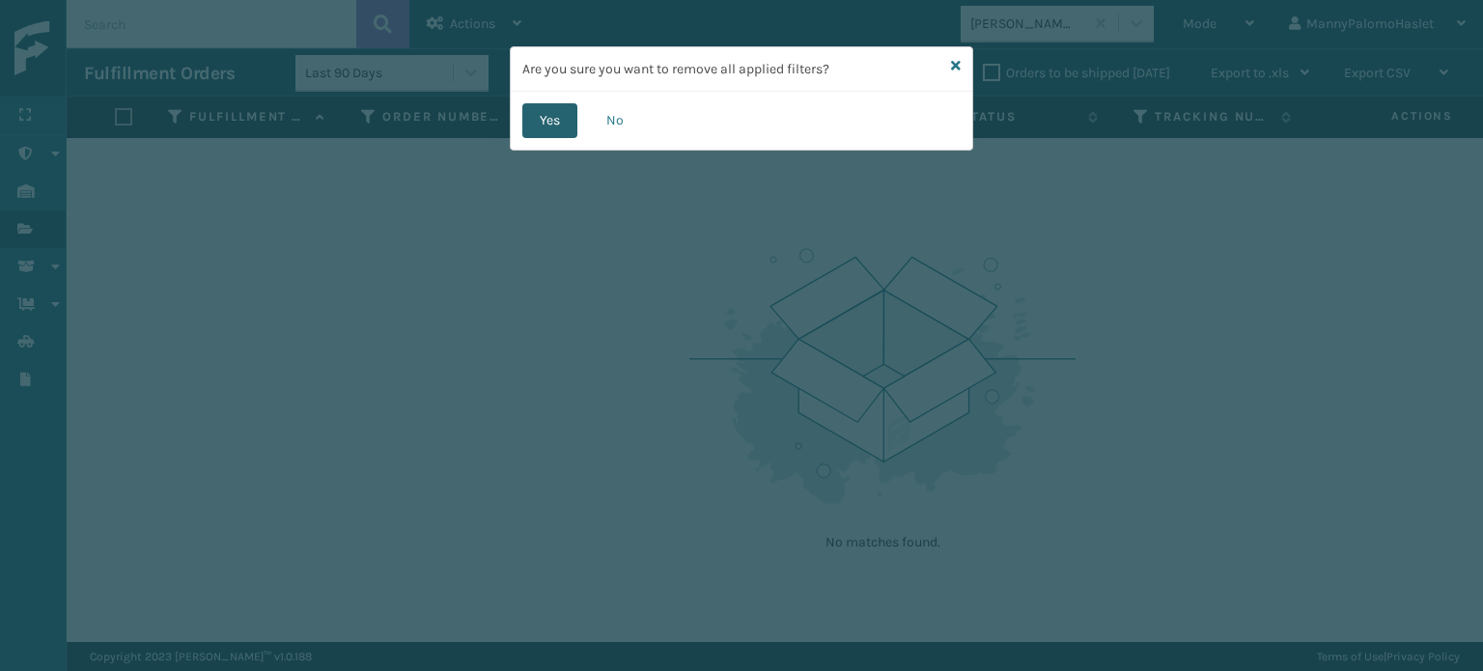
click at [548, 119] on button "Yes" at bounding box center [549, 120] width 55 height 35
